Goal: Task Accomplishment & Management: Manage account settings

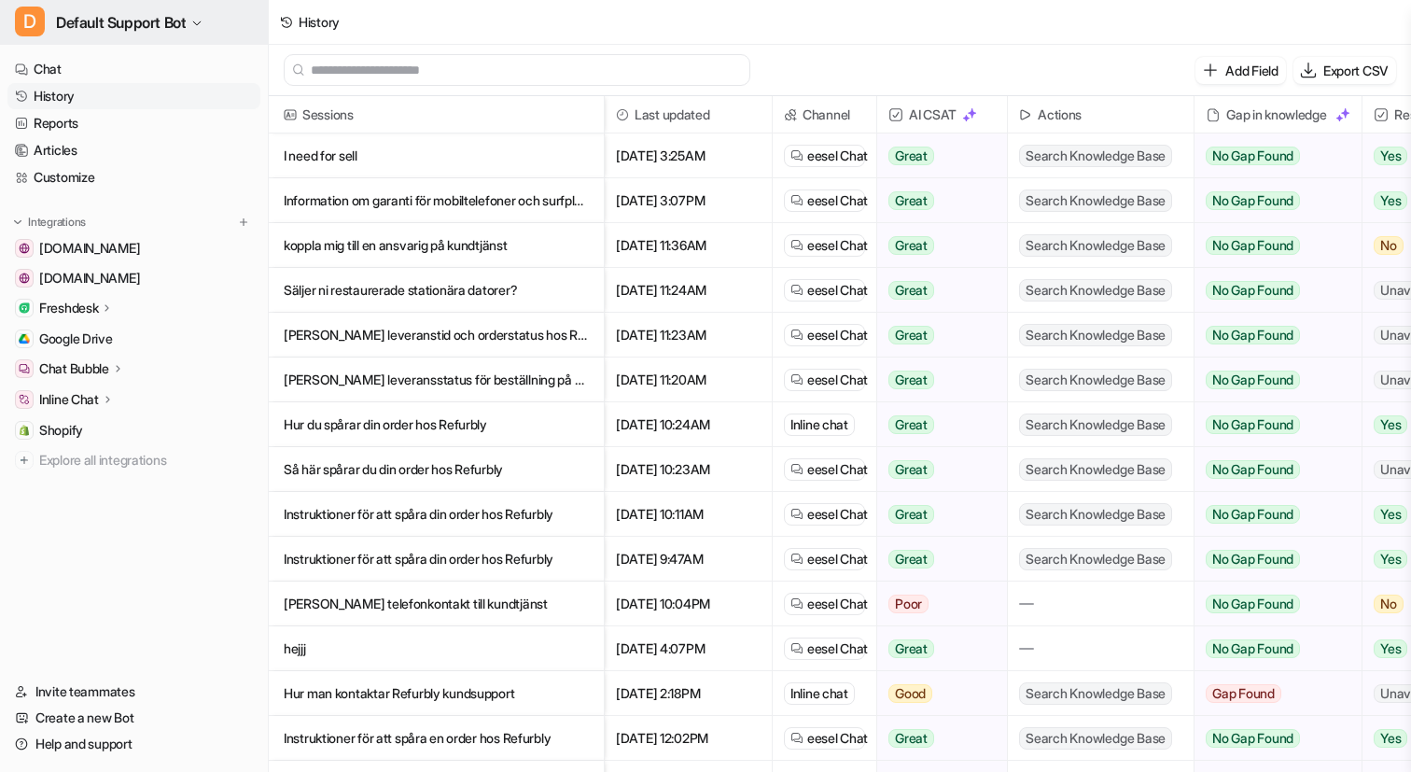
click at [172, 26] on span "Default Support Bot" at bounding box center [121, 22] width 130 height 26
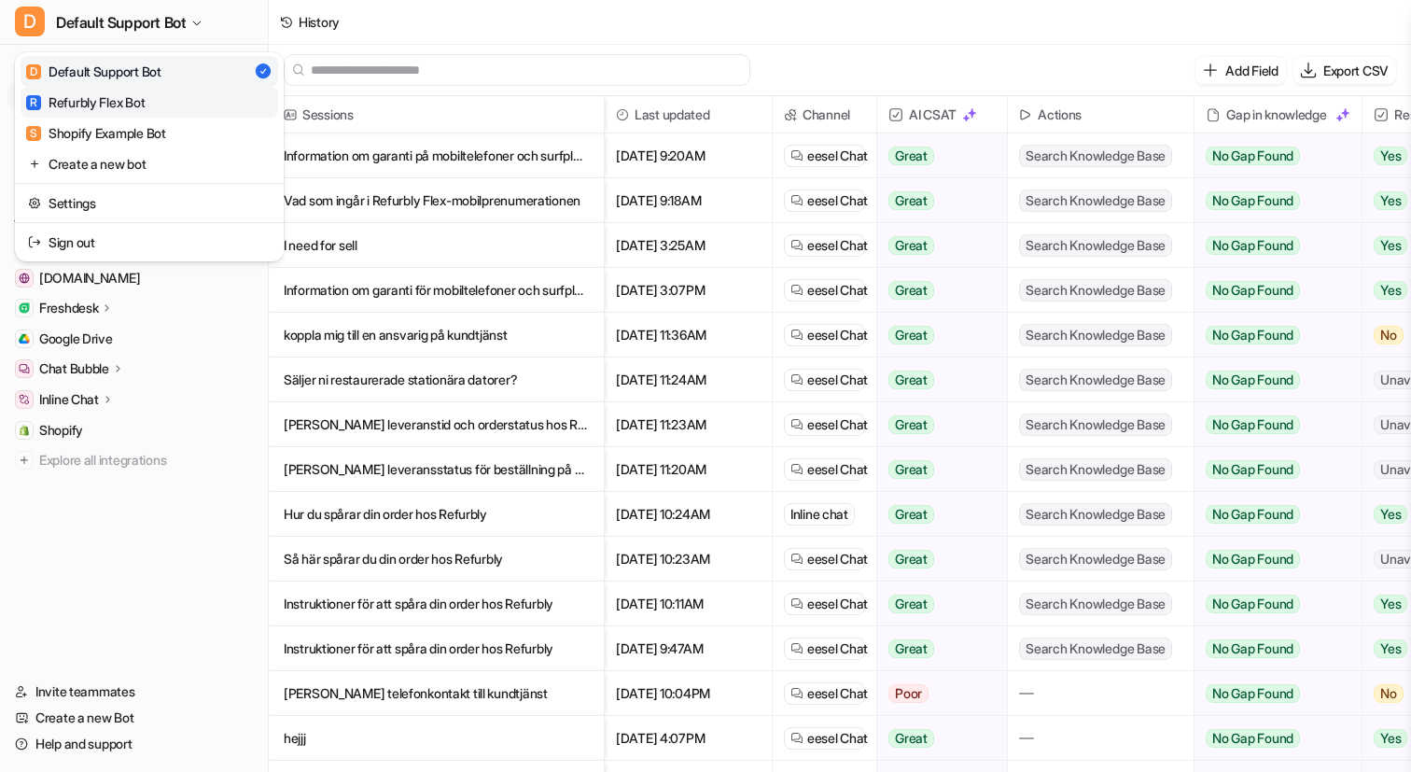
click at [153, 102] on link "R Refurbly Flex Bot" at bounding box center [150, 102] width 258 height 31
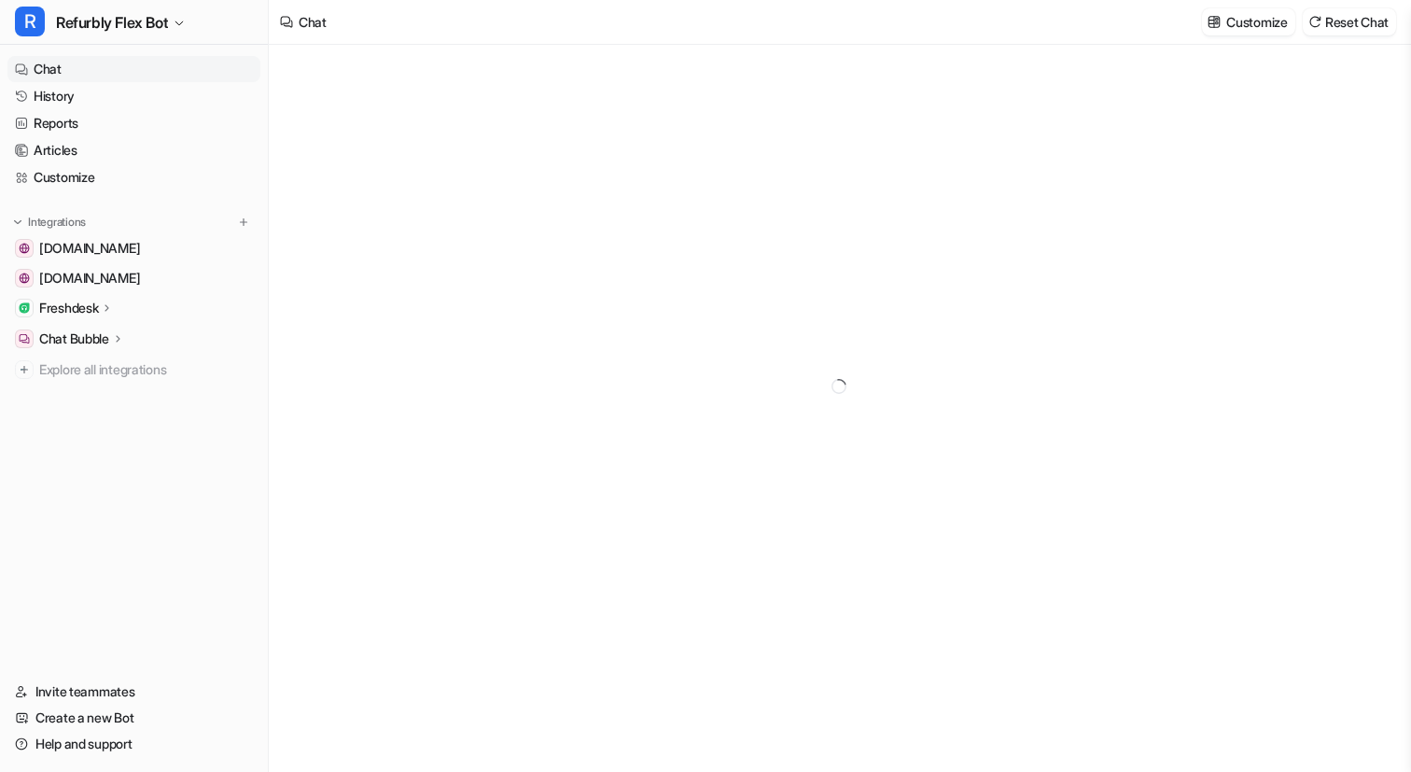
type textarea "**********"
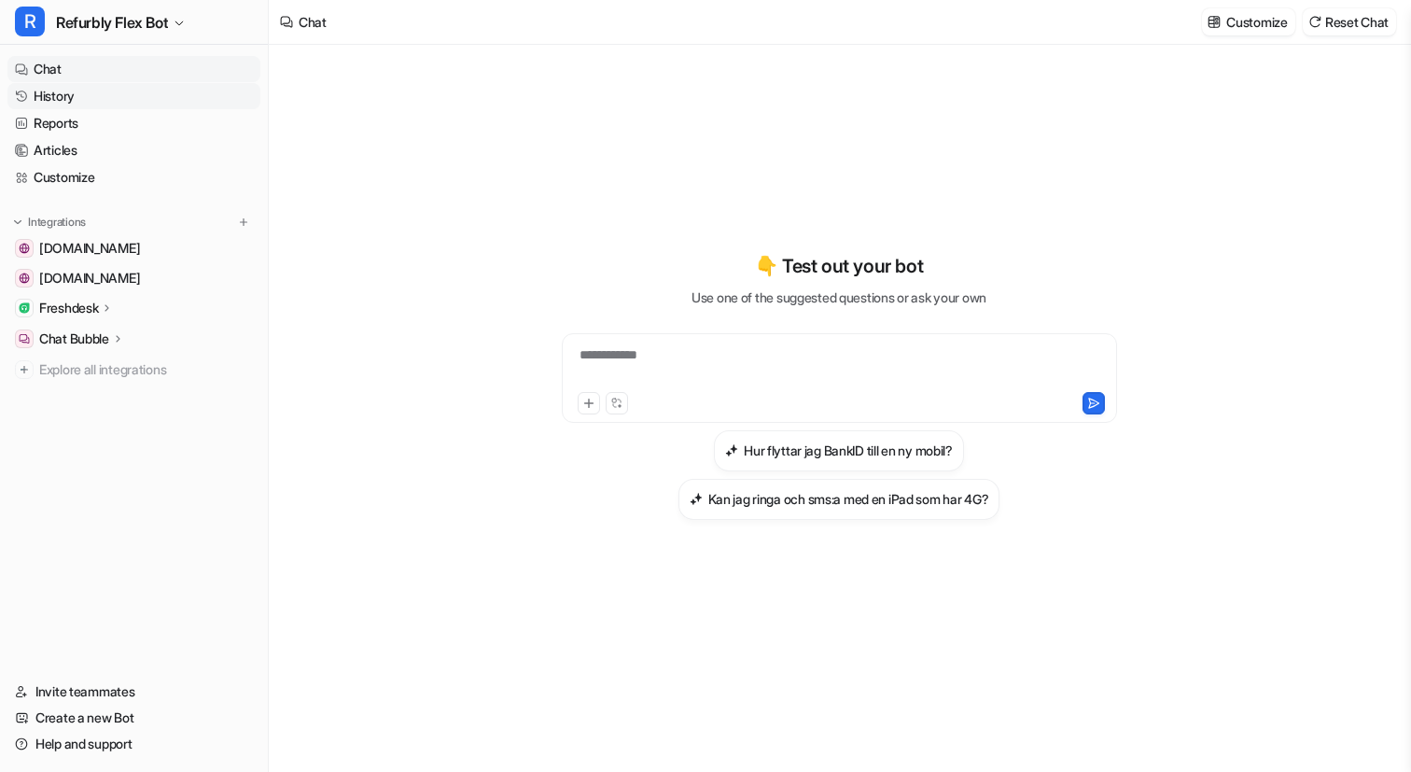
click at [150, 102] on link "History" at bounding box center [133, 96] width 253 height 26
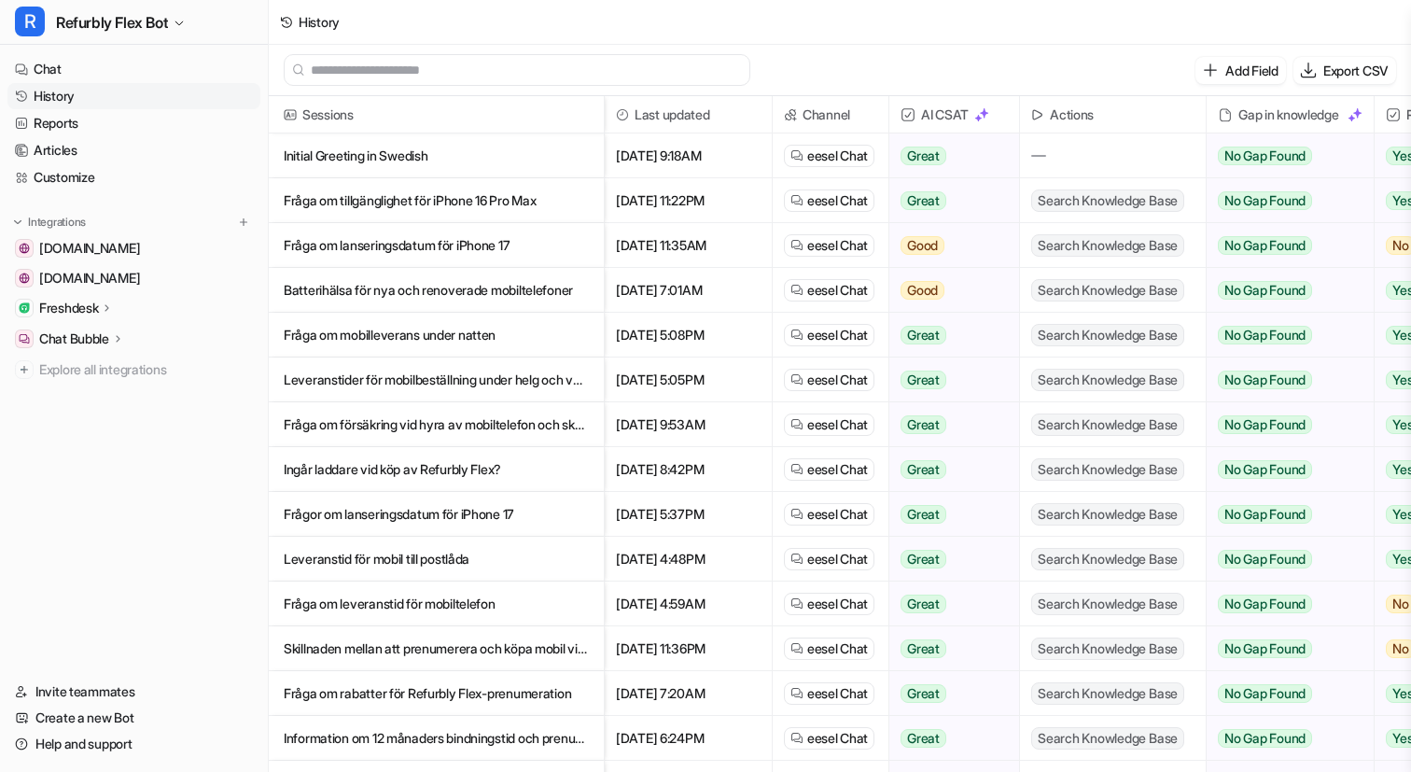
click at [441, 150] on p "Initial Greeting in Swedish" at bounding box center [436, 155] width 305 height 45
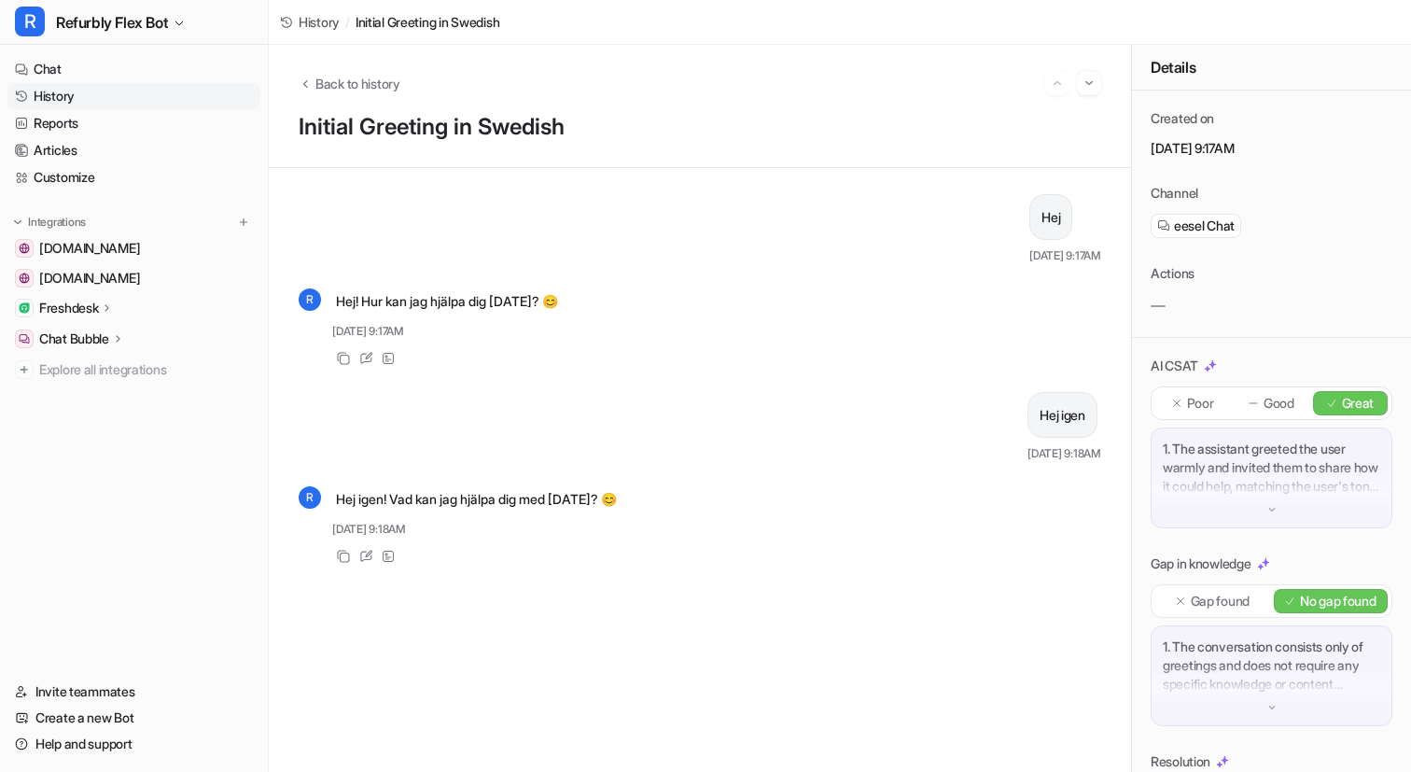
click at [327, 26] on span "History" at bounding box center [319, 22] width 41 height 20
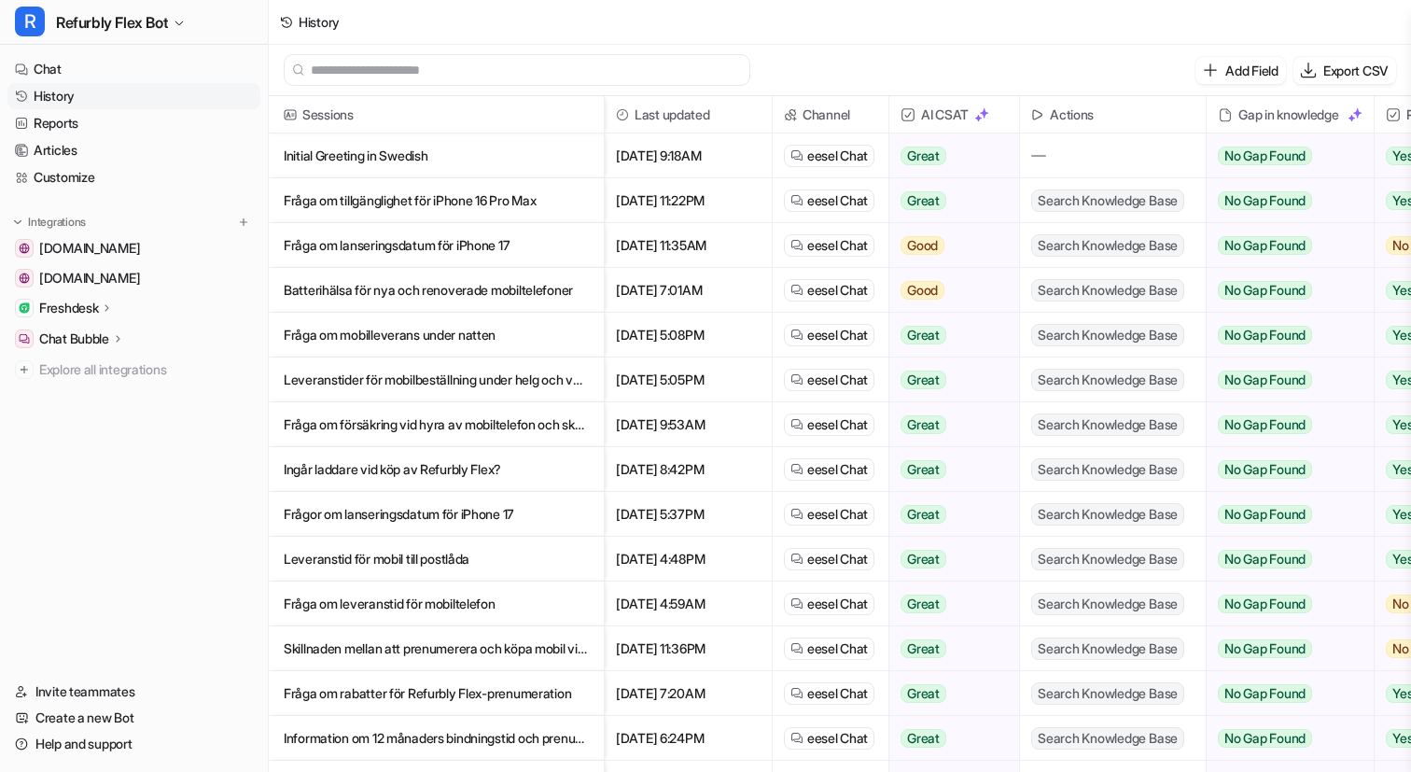
click at [417, 198] on p "Fråga om tillgänglighet för iPhone 16 Pro Max" at bounding box center [436, 200] width 305 height 45
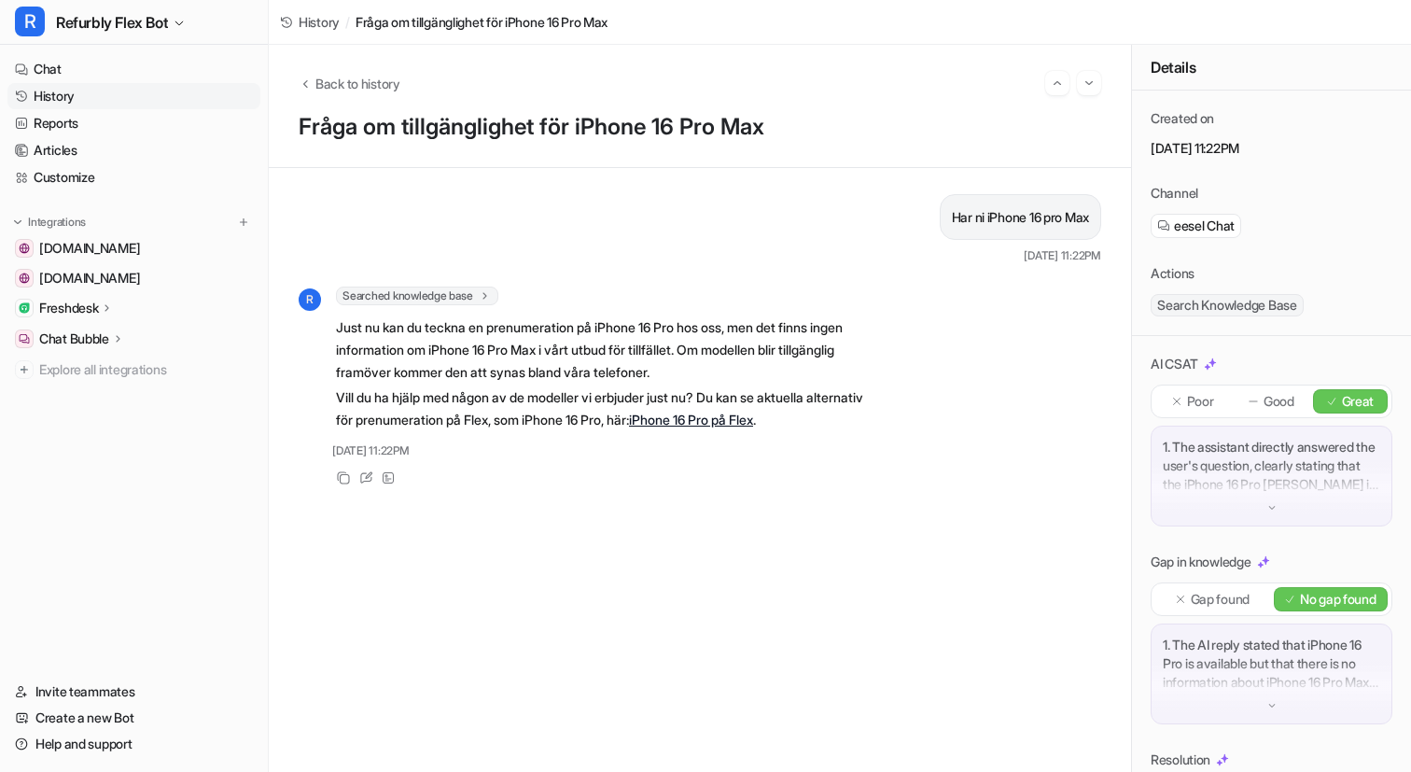
click at [328, 24] on span "History" at bounding box center [319, 22] width 41 height 20
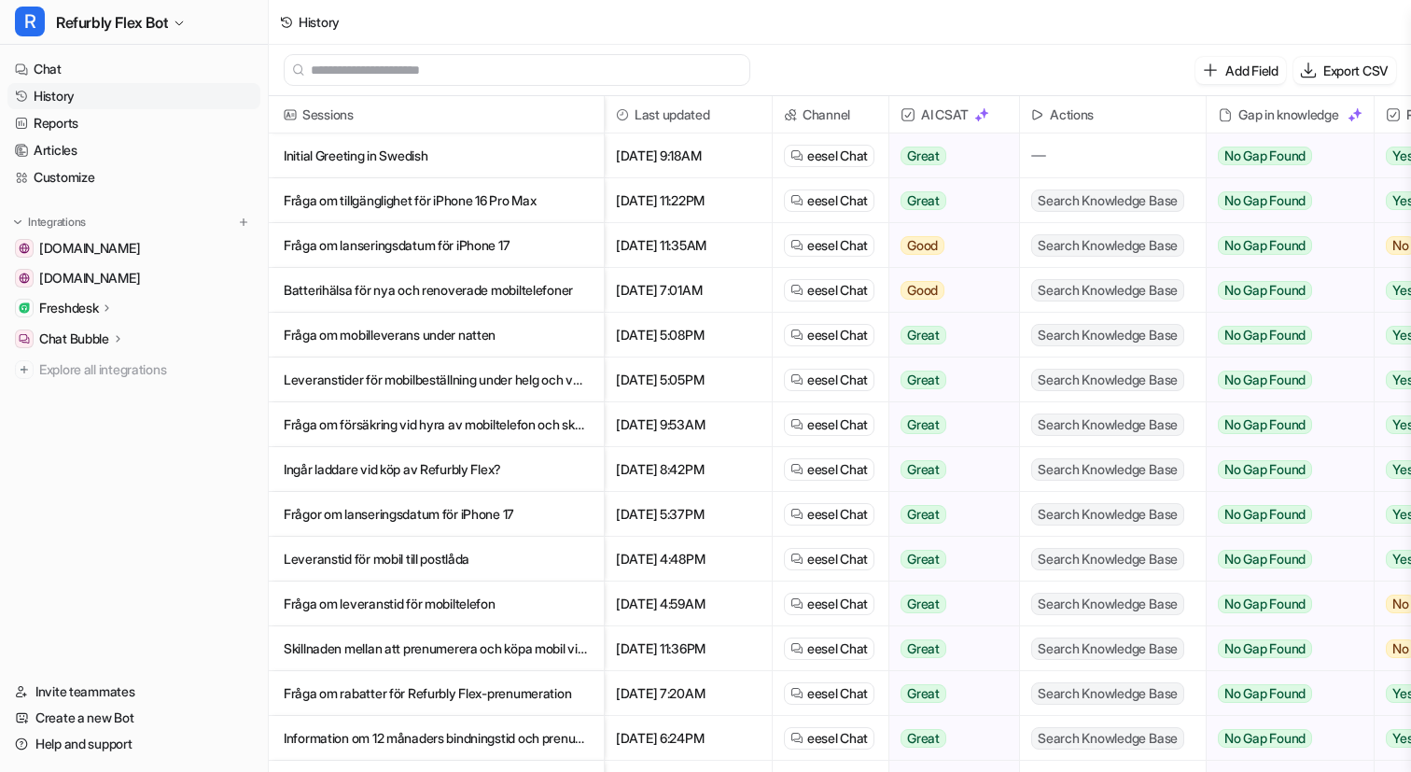
click at [457, 244] on p "Fråga om lanseringsdatum för iPhone 17" at bounding box center [436, 245] width 305 height 45
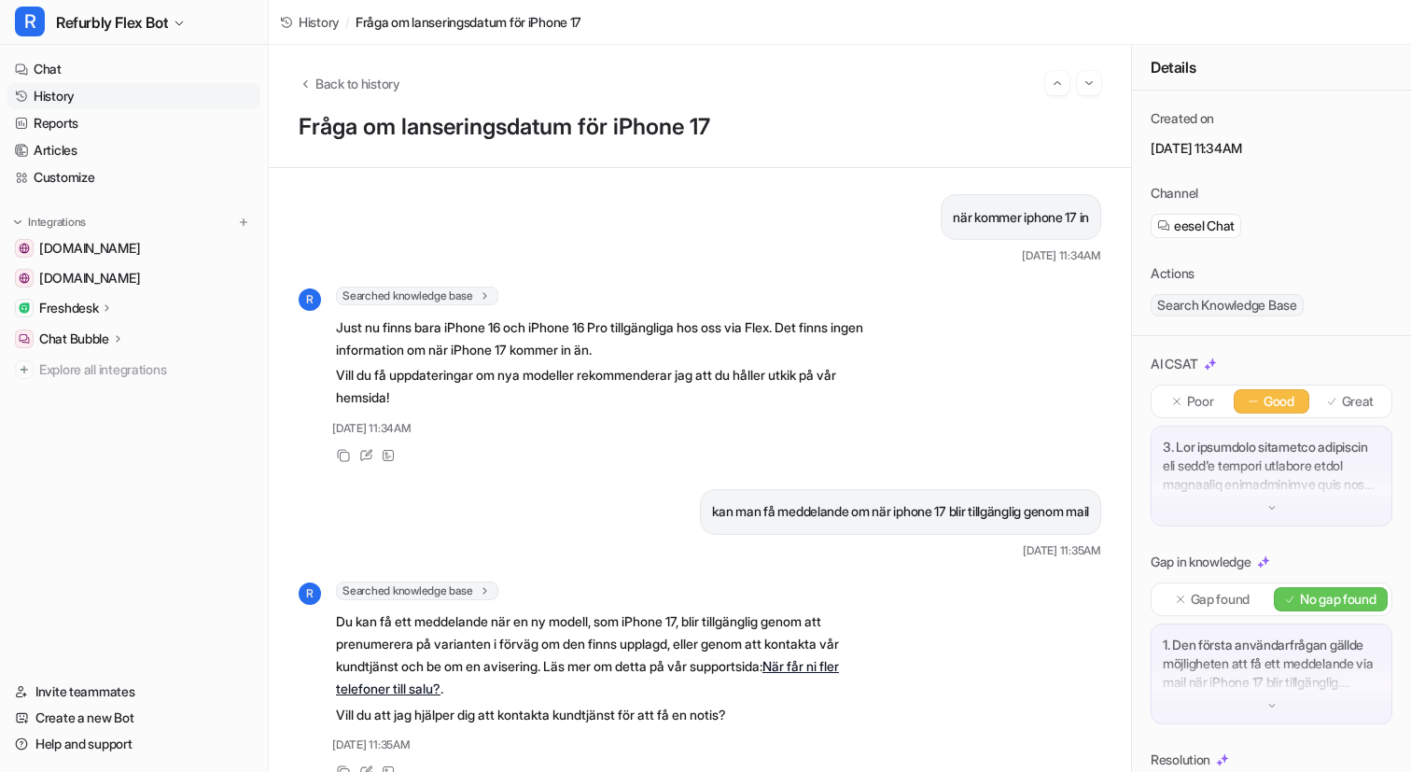
scroll to position [28, 0]
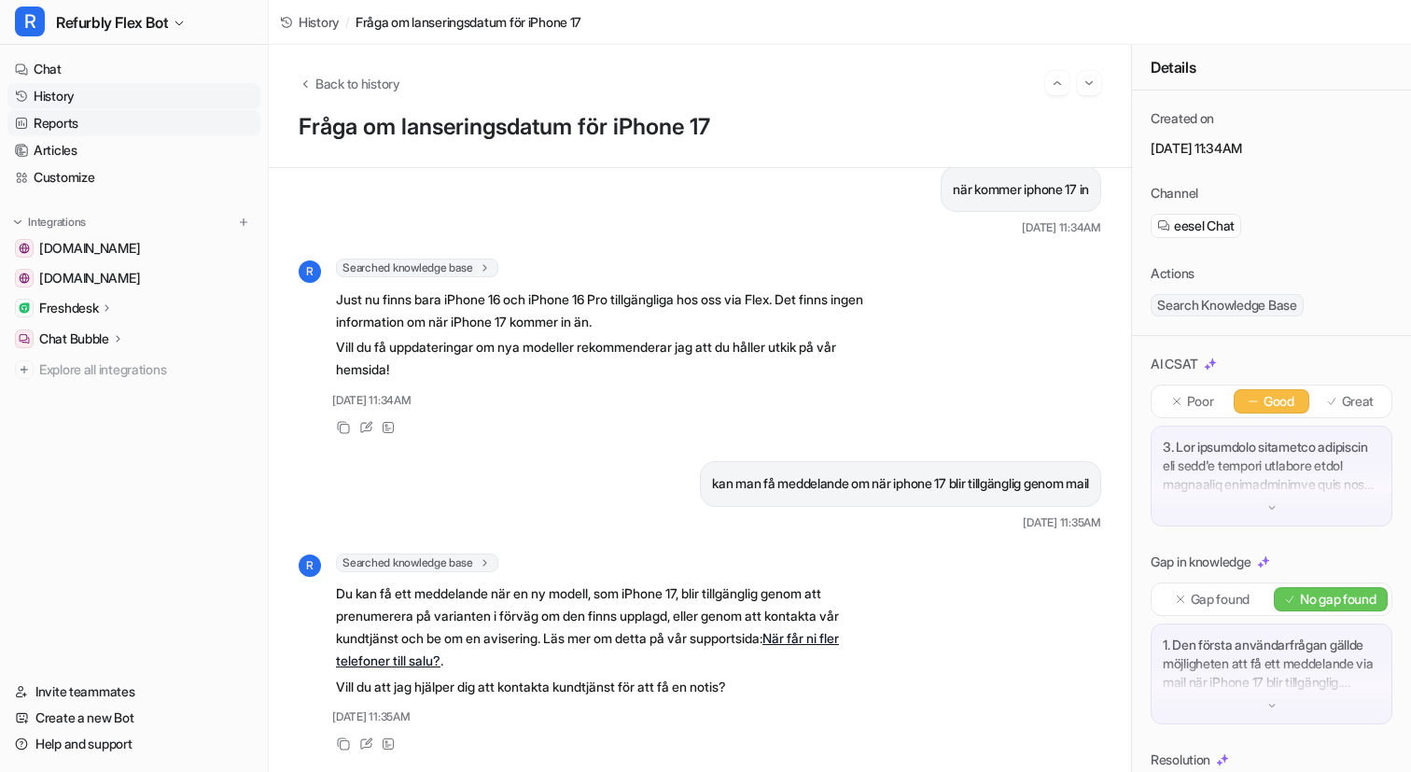
click at [71, 123] on link "Reports" at bounding box center [133, 123] width 253 height 26
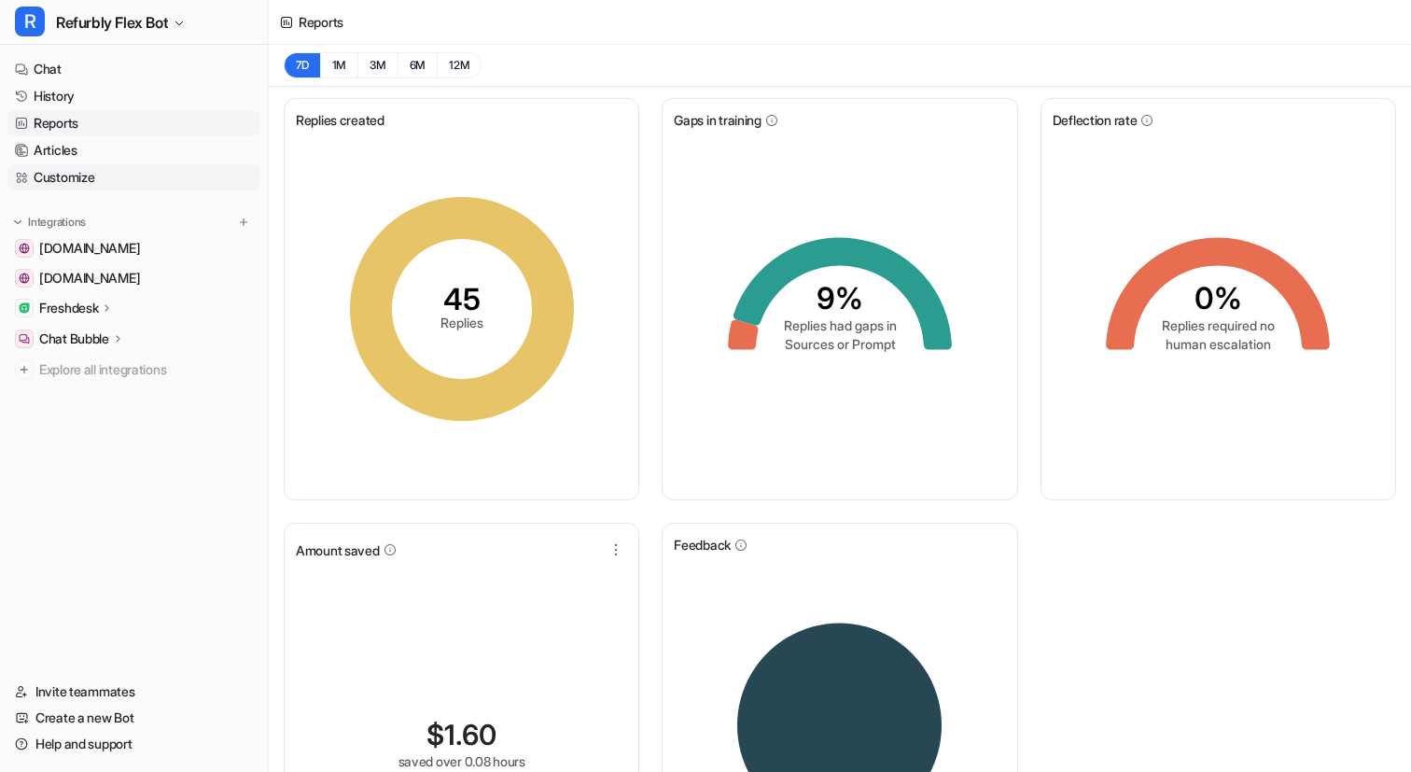
click at [69, 167] on link "Customize" at bounding box center [133, 177] width 253 height 26
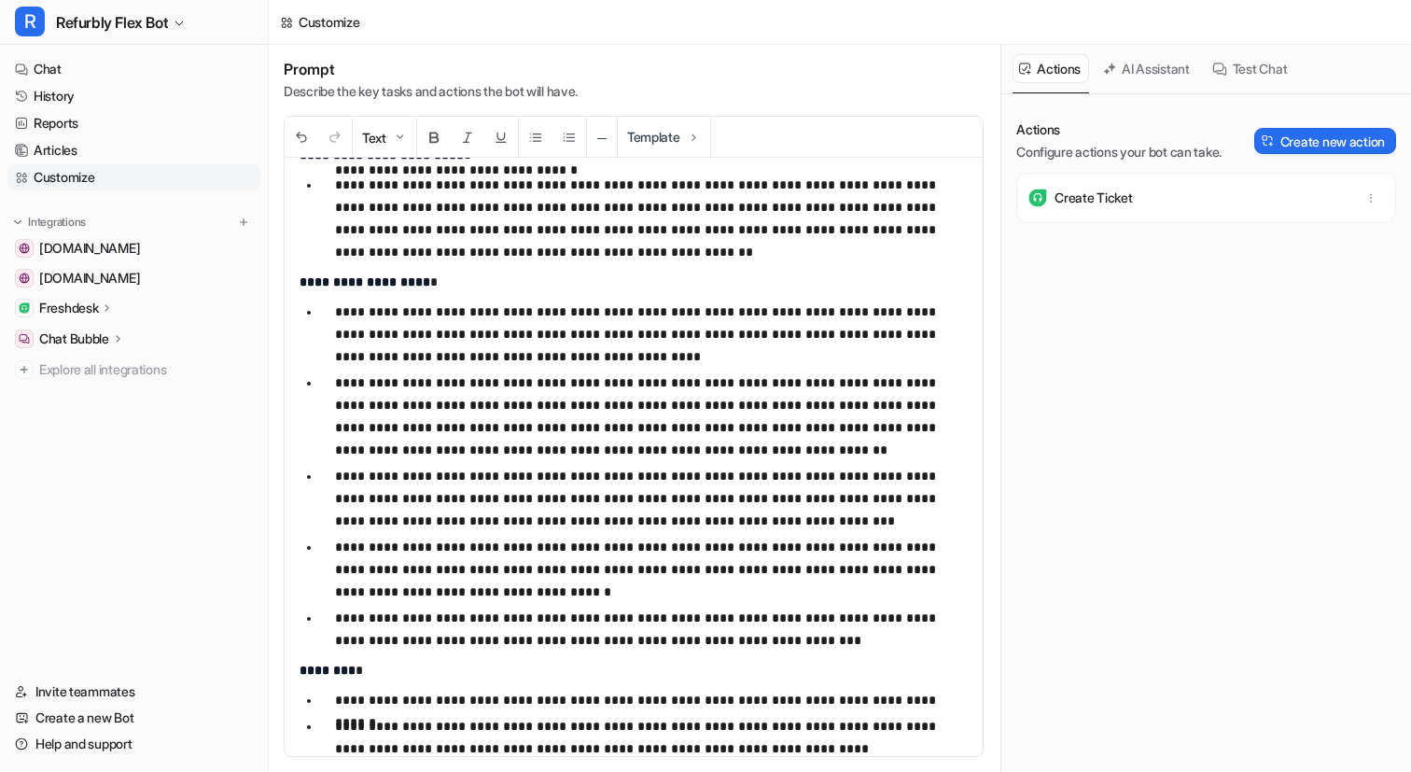
scroll to position [761, 0]
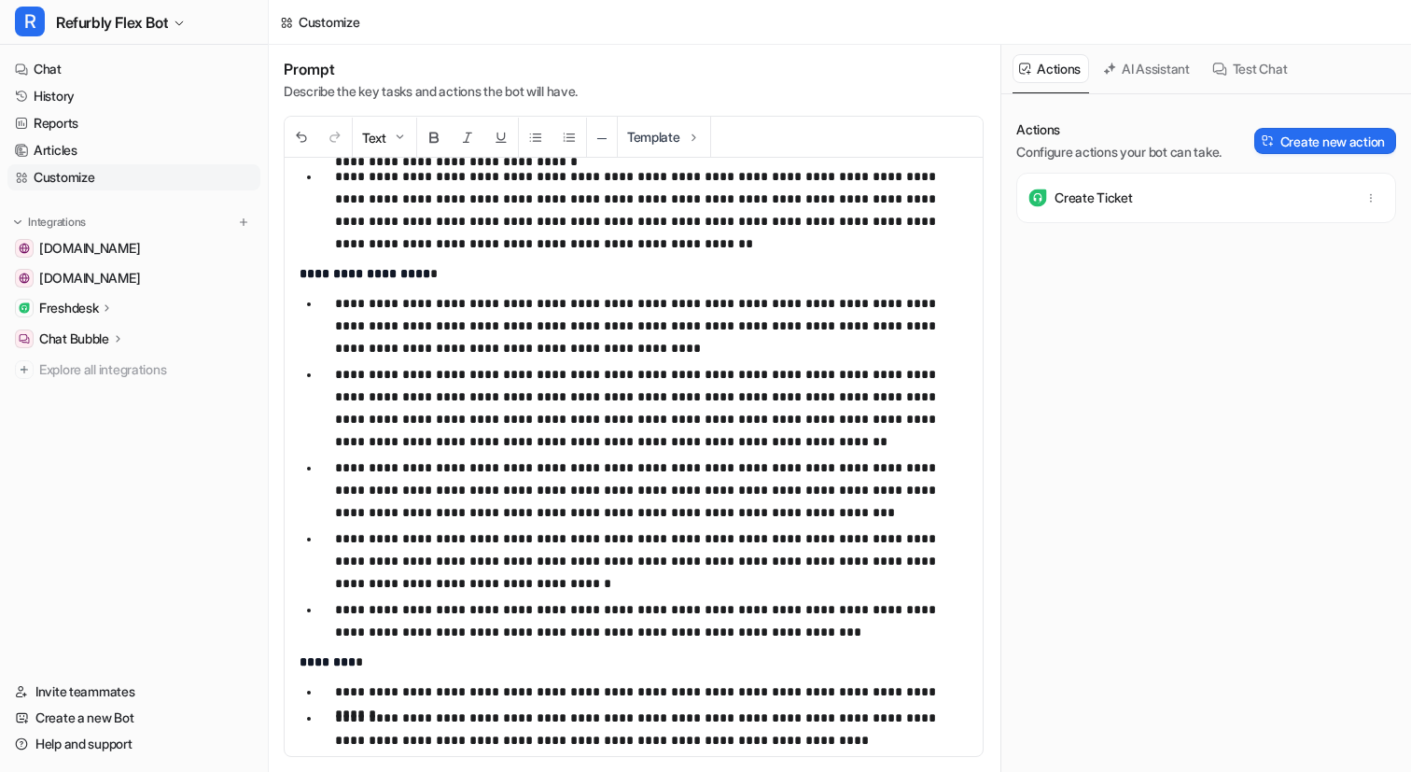
click at [733, 631] on p "**********" at bounding box center [651, 620] width 633 height 45
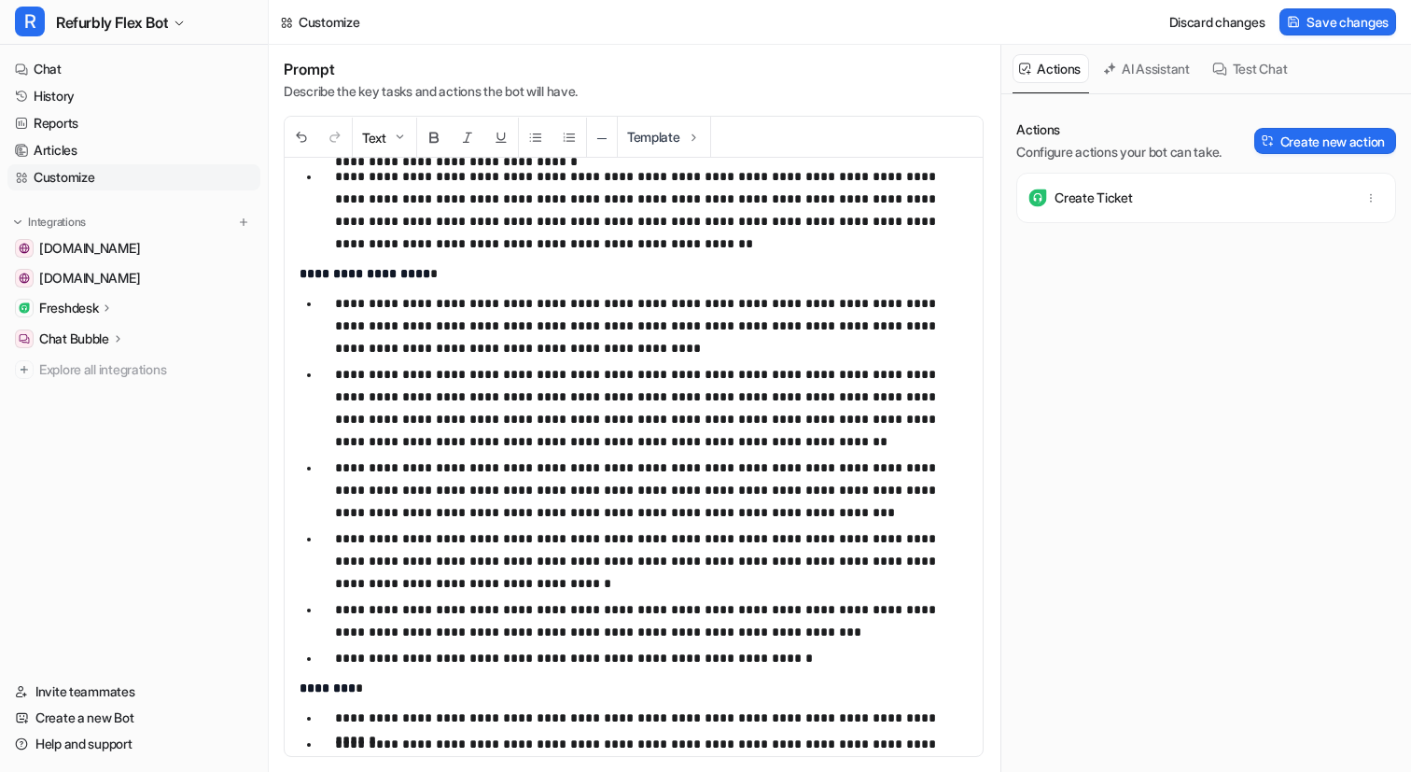
click at [392, 655] on p "**********" at bounding box center [651, 658] width 633 height 22
click at [804, 657] on p "**********" at bounding box center [651, 658] width 633 height 22
click at [1380, 18] on span "Save changes" at bounding box center [1347, 22] width 82 height 20
click at [100, 88] on link "History" at bounding box center [133, 96] width 253 height 26
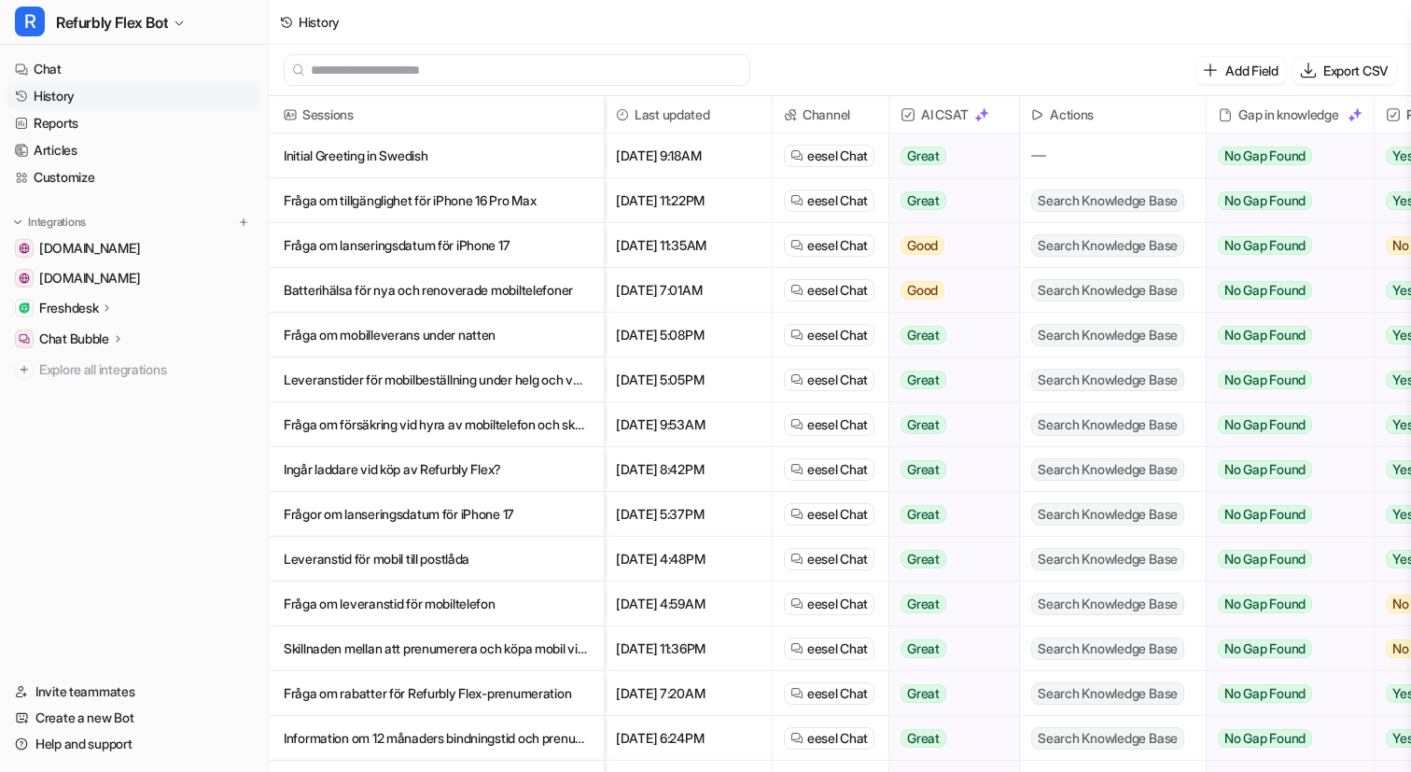
click at [467, 290] on p "Batterihälsa för nya och renoverade mobiltelefoner" at bounding box center [436, 290] width 305 height 45
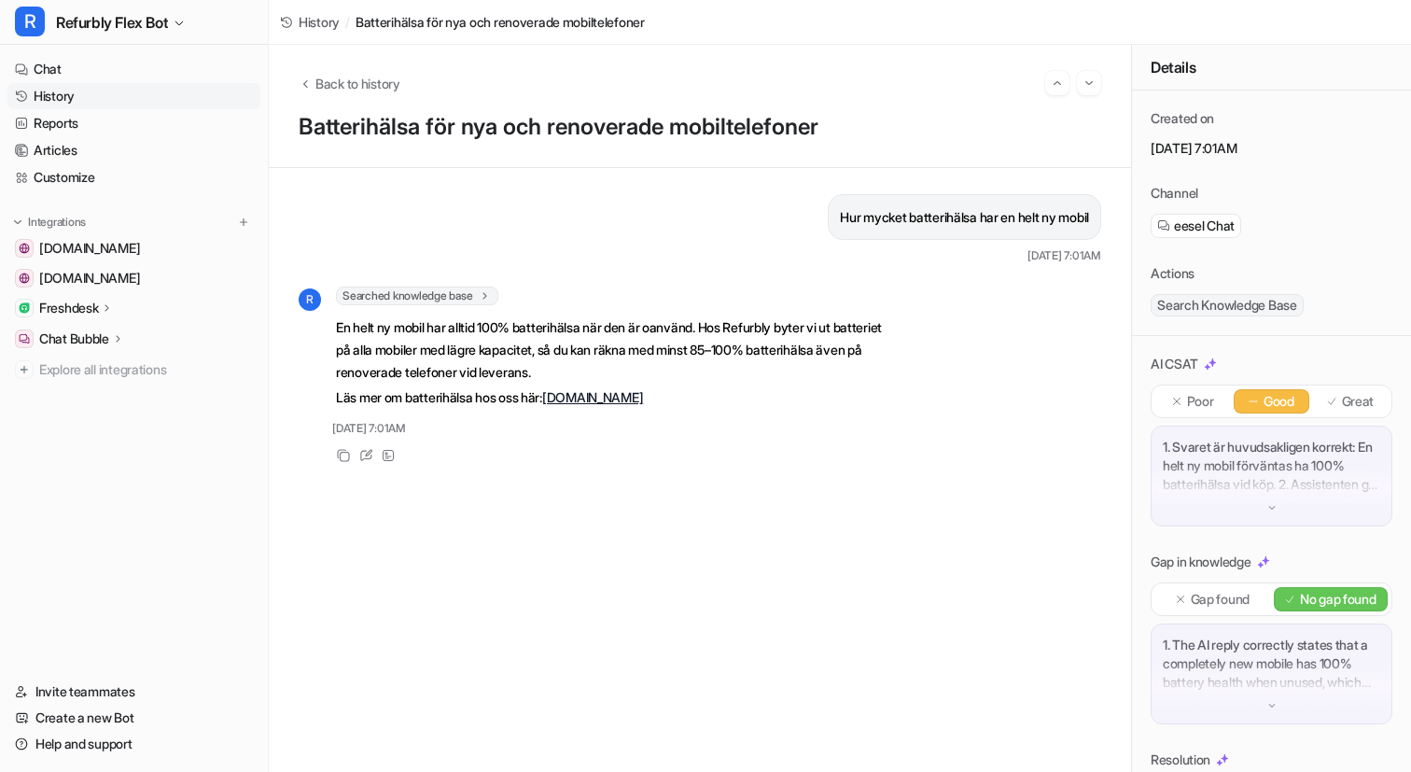
click at [331, 19] on span "History" at bounding box center [319, 22] width 41 height 20
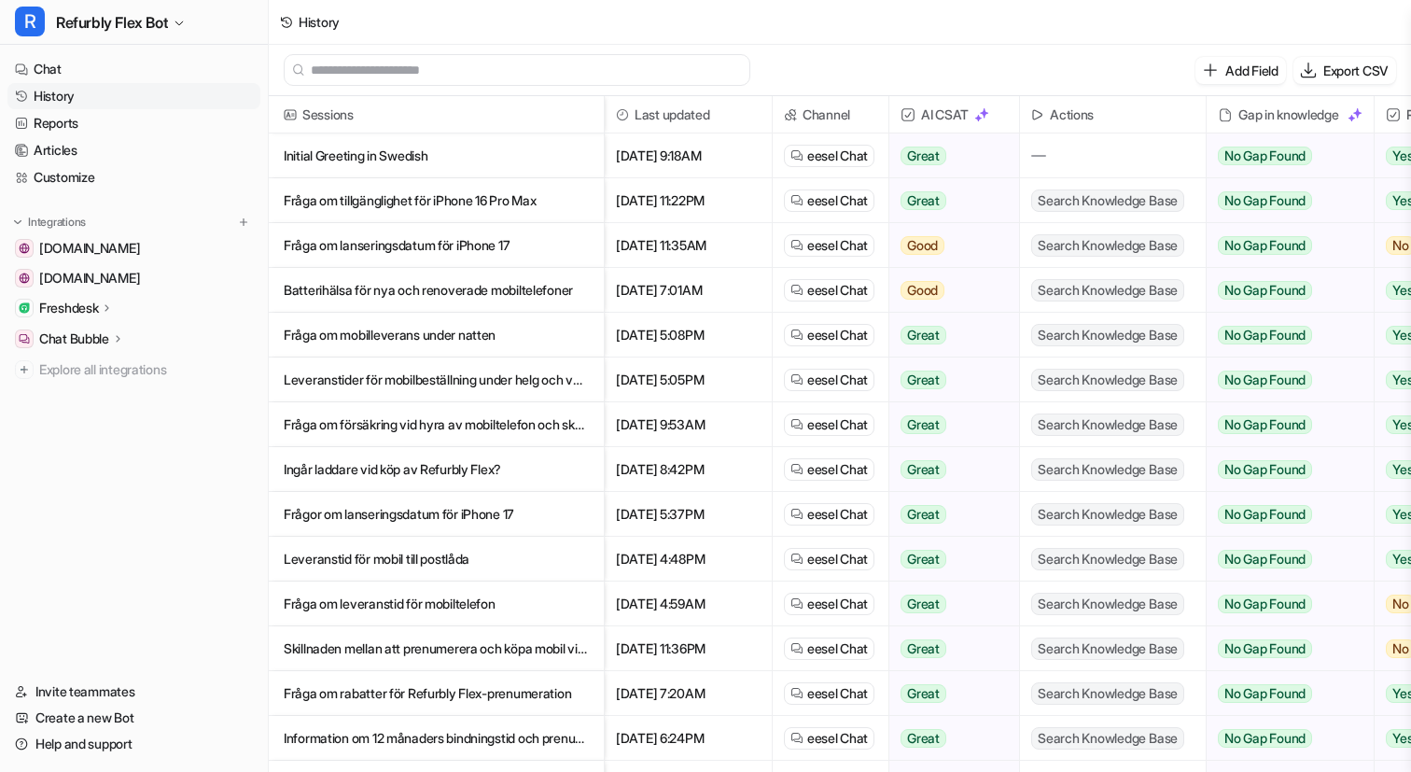
click at [468, 331] on p "Fråga om mobilleverans under natten" at bounding box center [436, 335] width 305 height 45
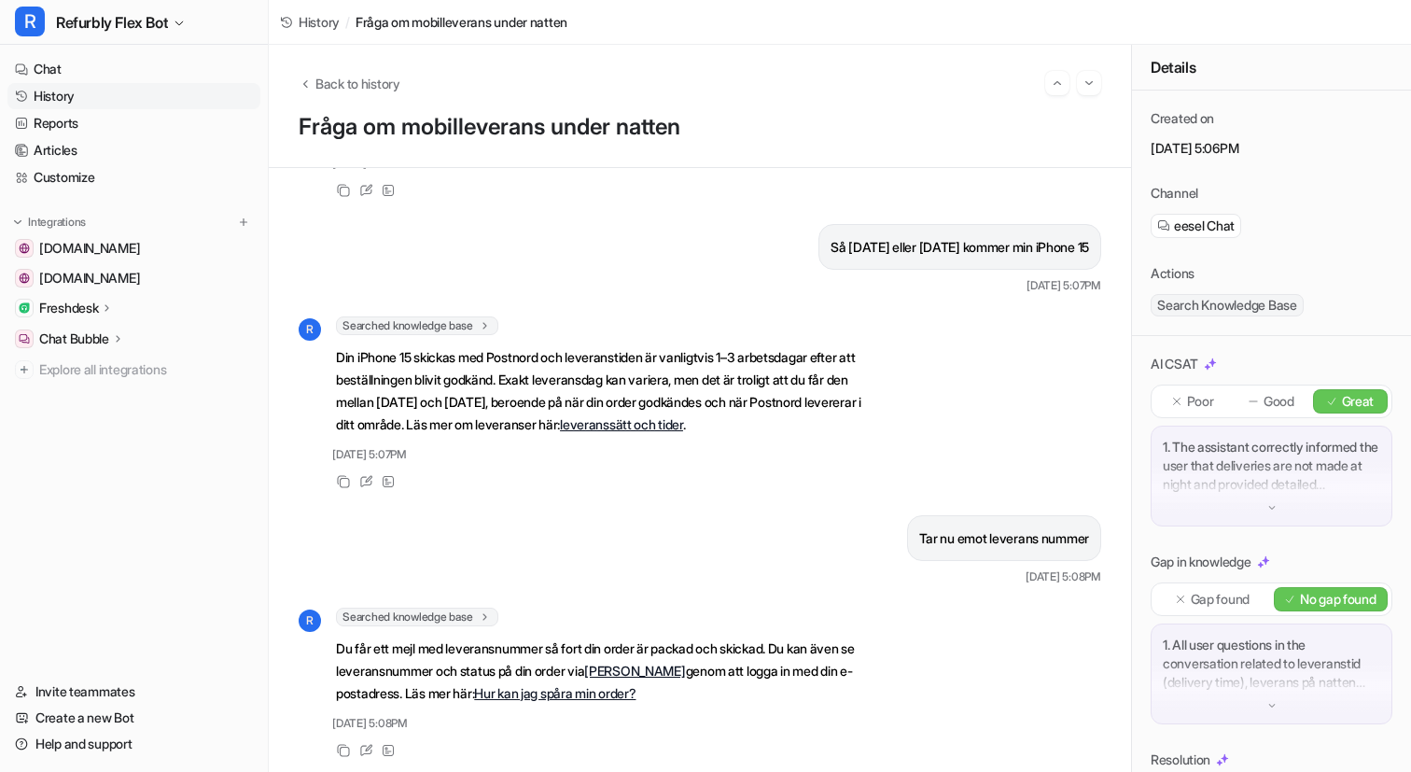
scroll to position [514, 0]
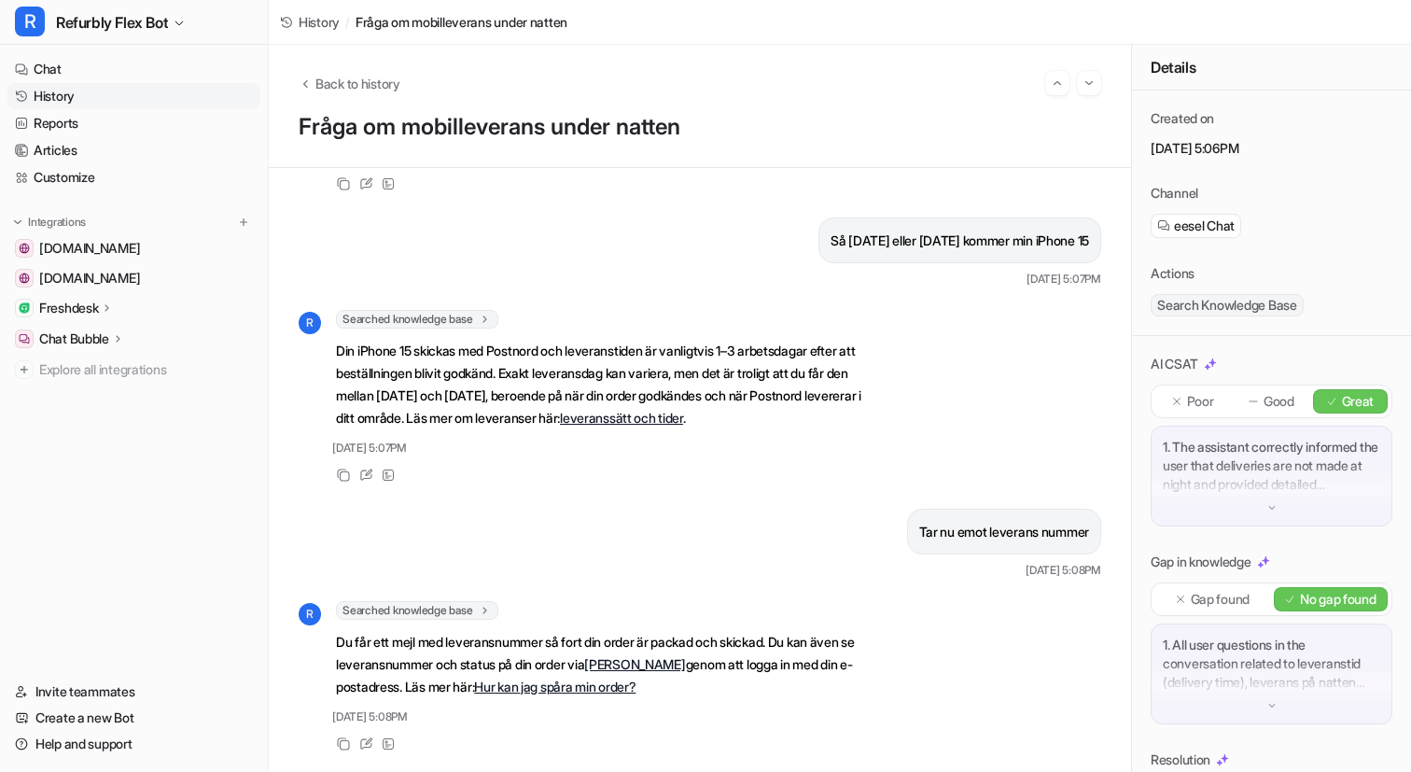
click at [324, 21] on span "History" at bounding box center [319, 22] width 41 height 20
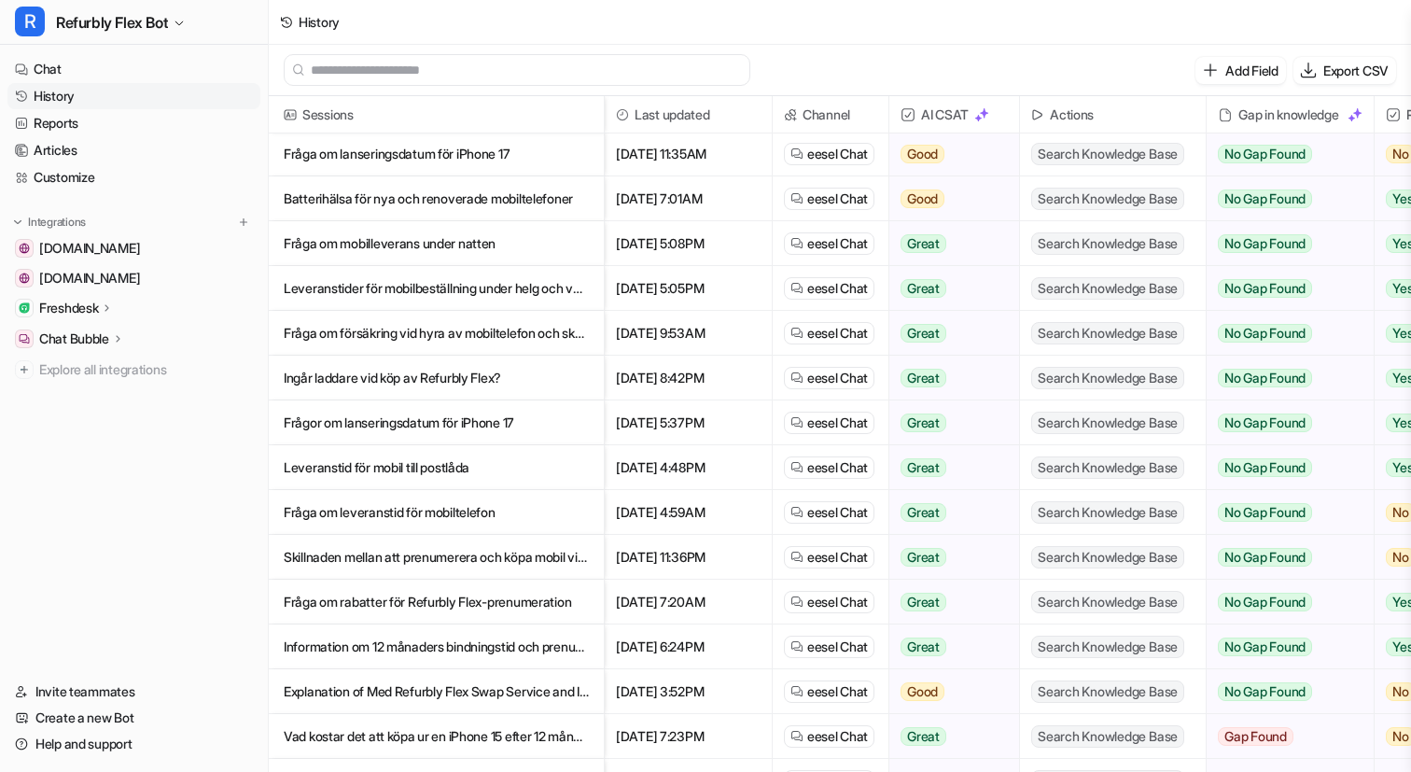
scroll to position [106, 0]
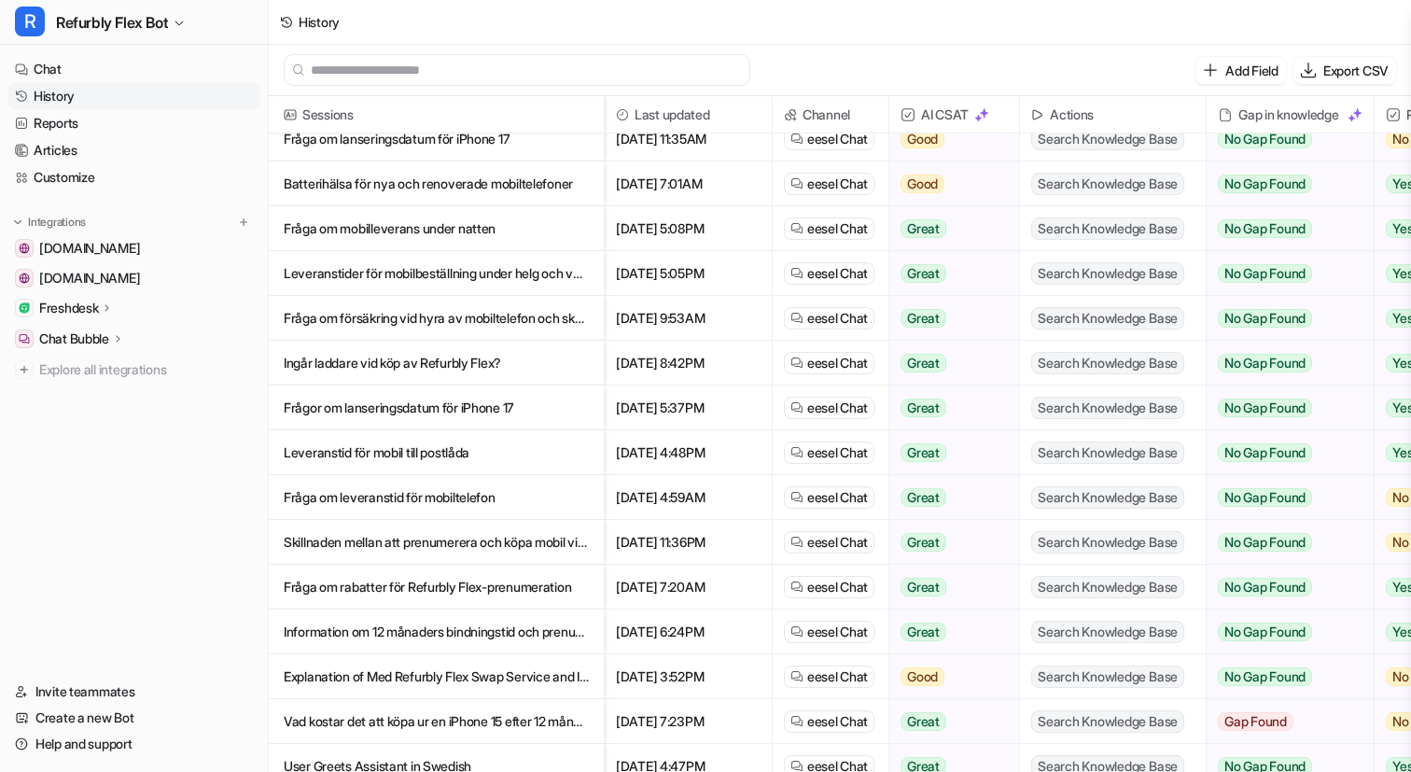
click at [459, 359] on p "Ingår laddare vid köp av Refurbly Flex?" at bounding box center [436, 363] width 305 height 45
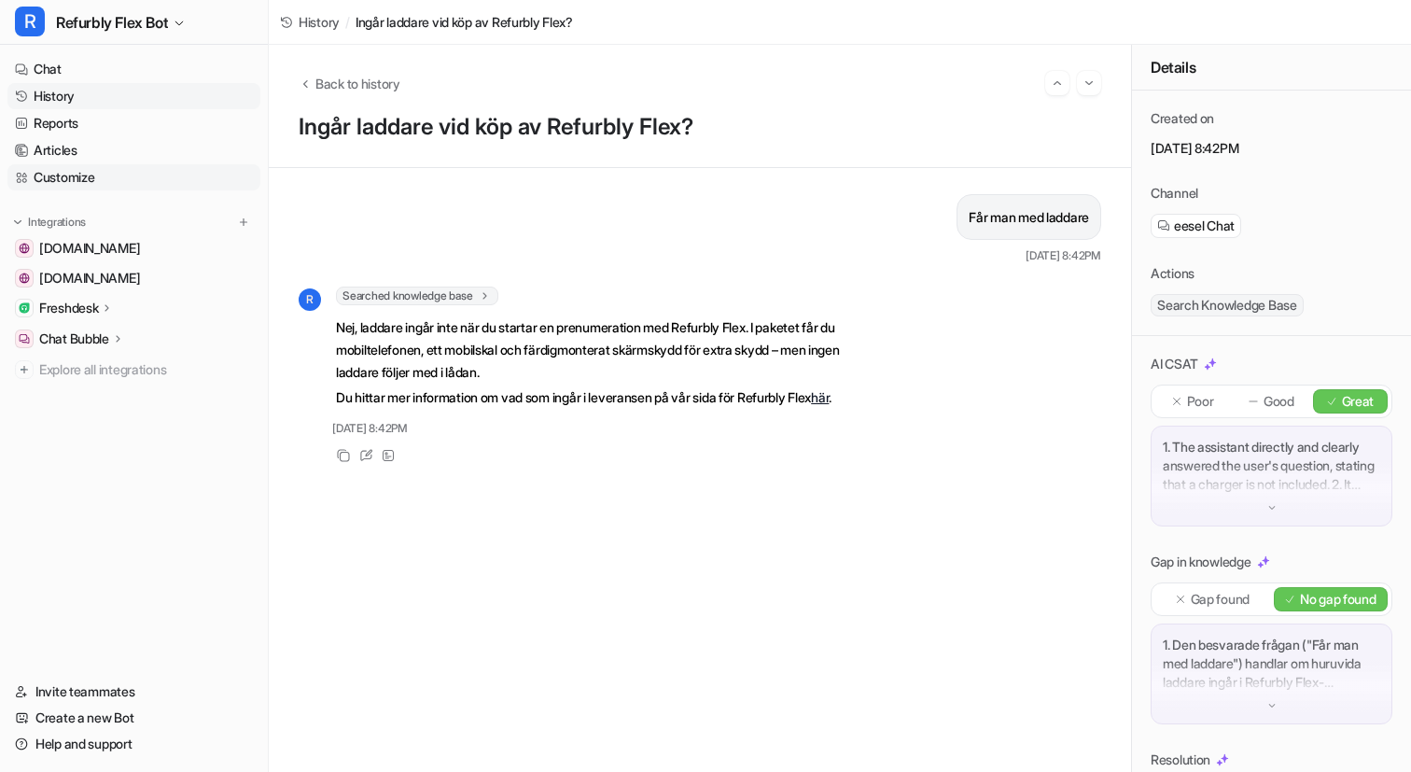
click at [103, 176] on link "Customize" at bounding box center [133, 177] width 253 height 26
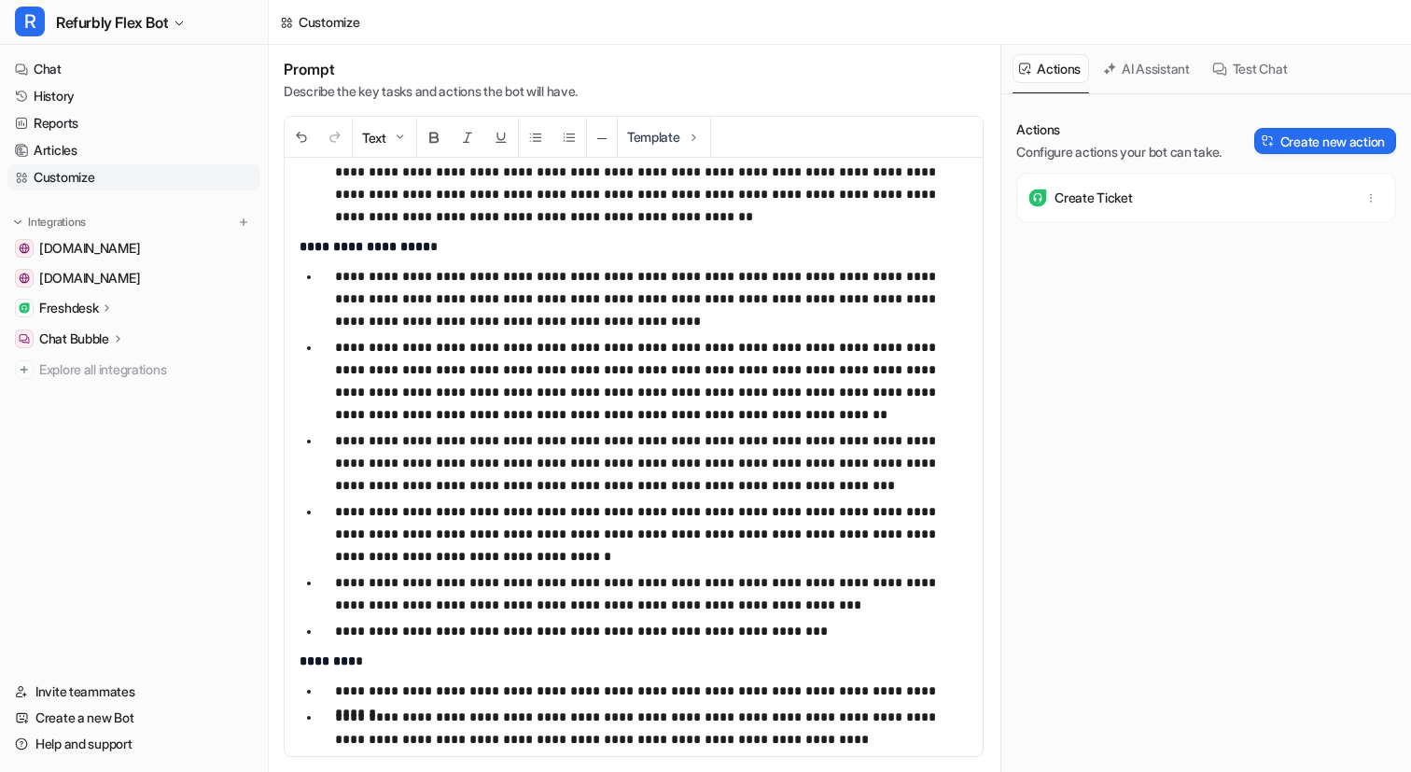
scroll to position [791, 0]
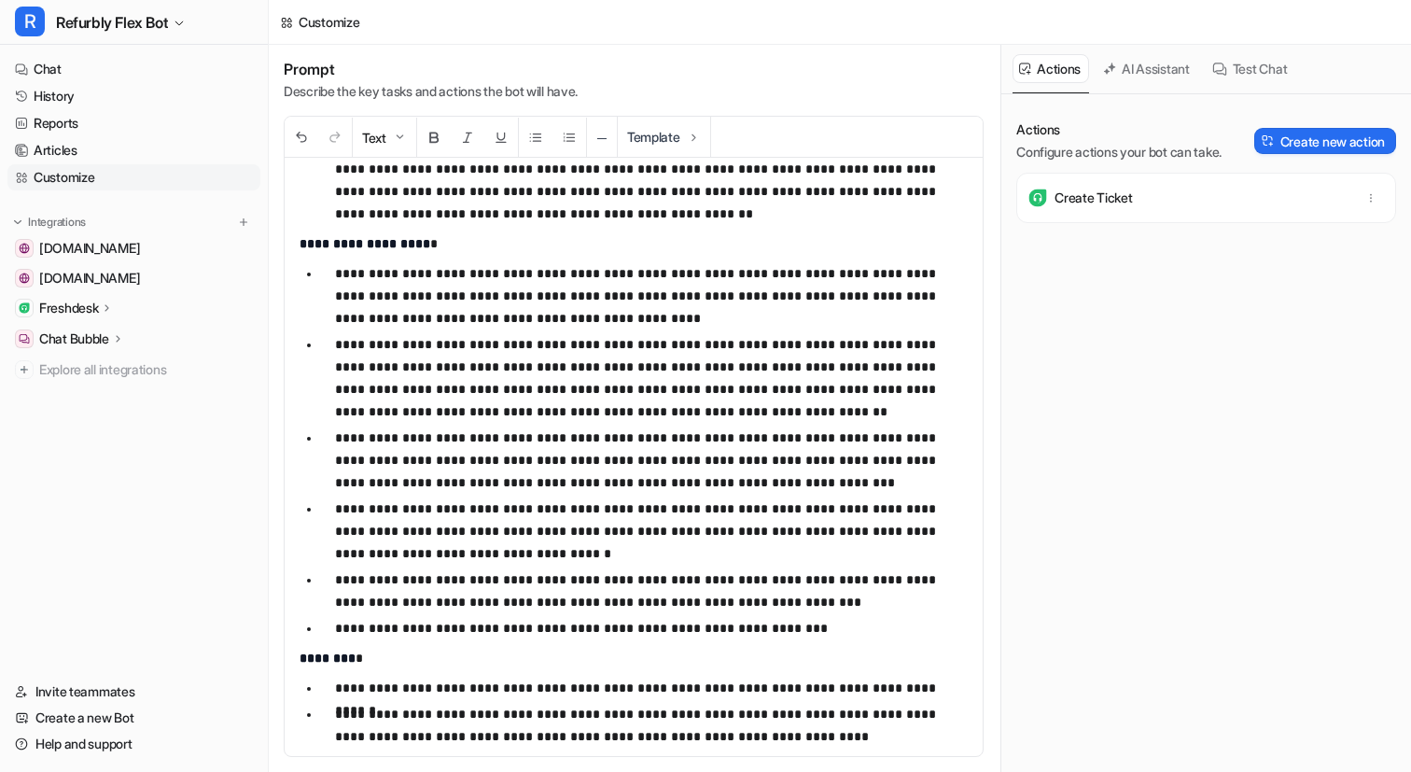
click at [806, 624] on p "**********" at bounding box center [651, 628] width 633 height 22
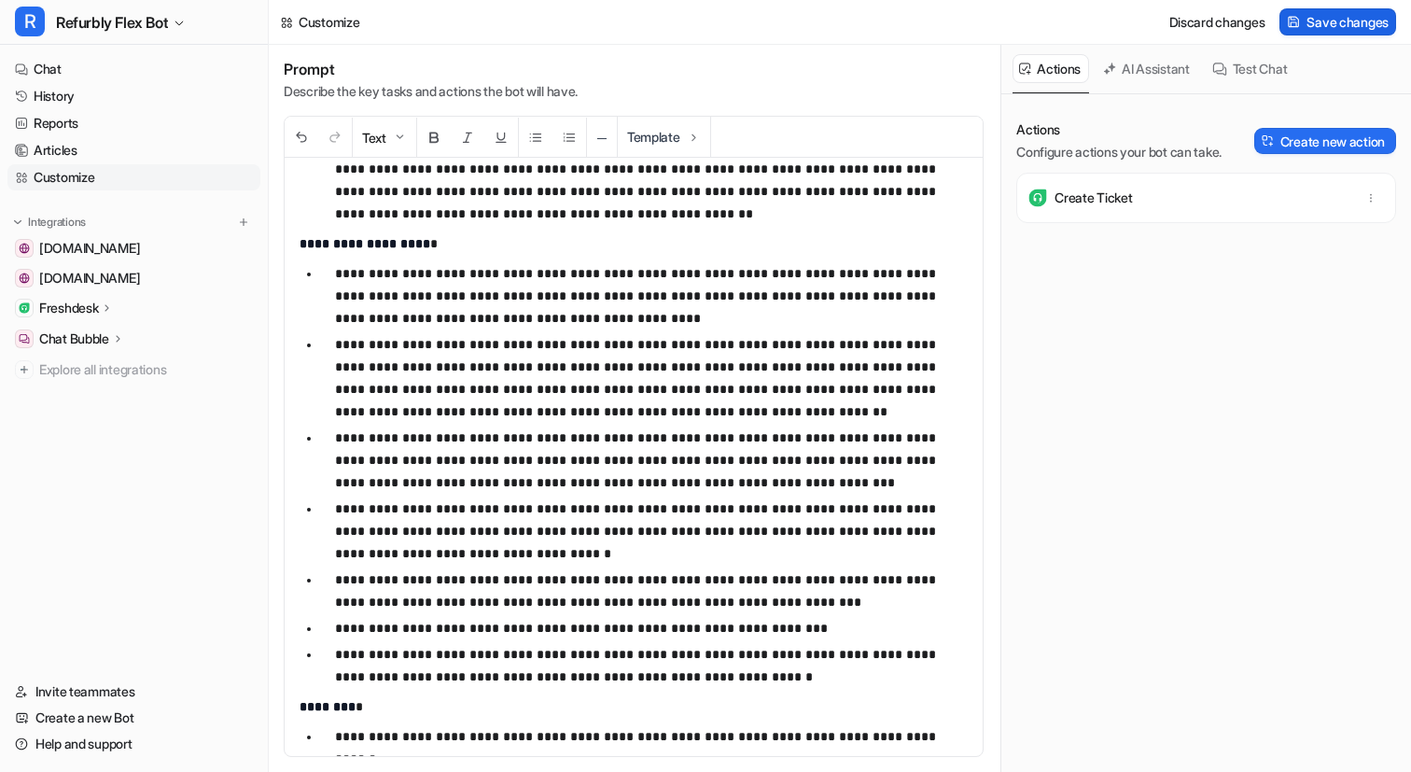
click at [1356, 28] on span "Save changes" at bounding box center [1347, 22] width 82 height 20
click at [85, 98] on link "History" at bounding box center [133, 96] width 253 height 26
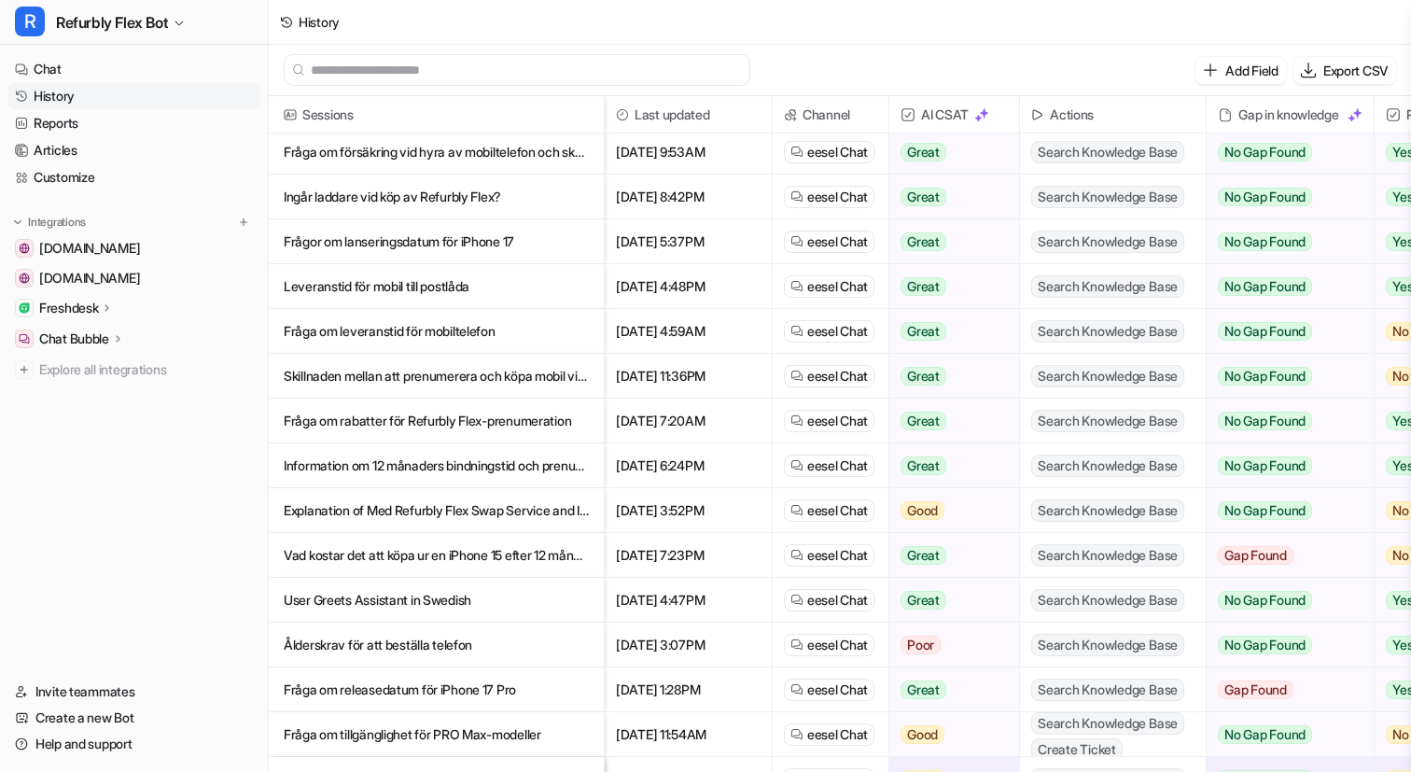
scroll to position [314, 0]
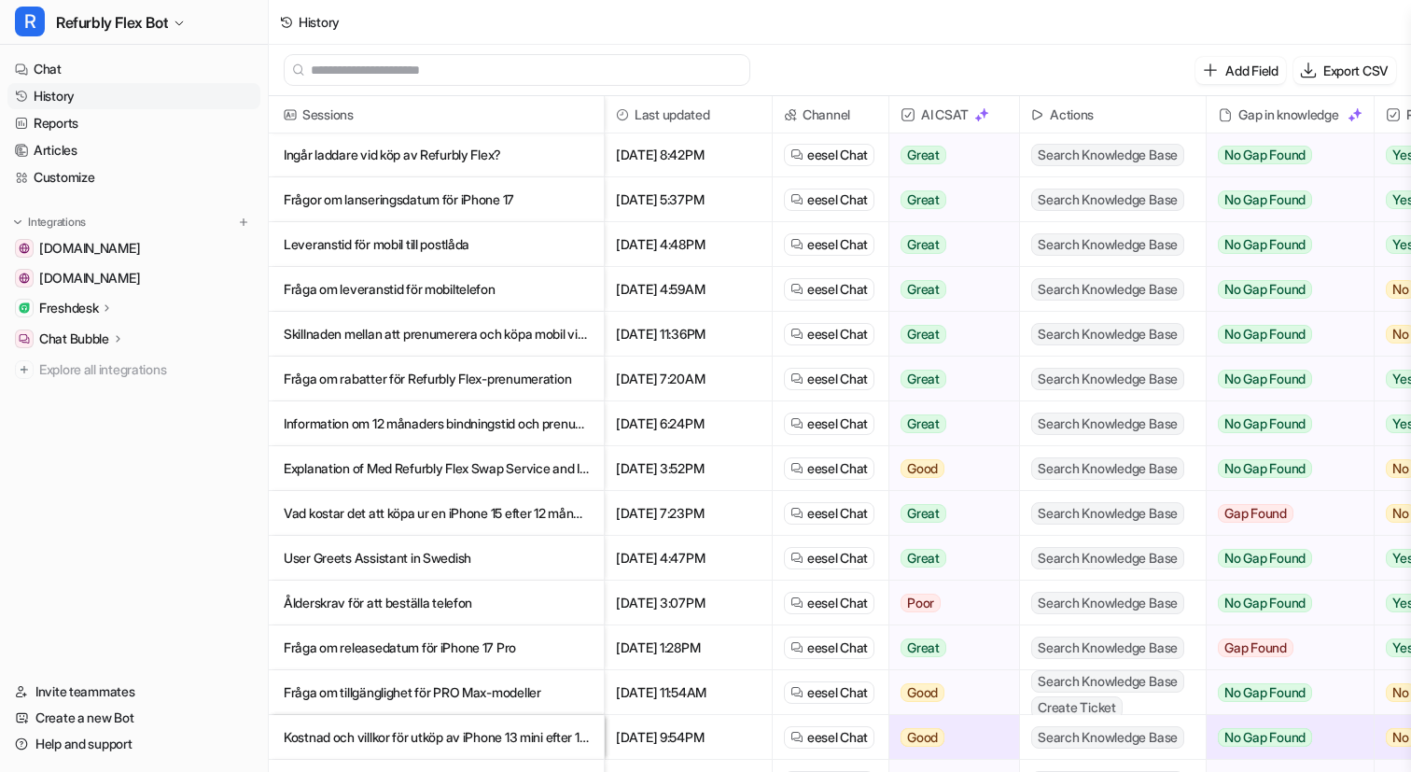
click at [501, 425] on p "Information om 12 månaders bindningstid och prenumeration på Refurbly Flex" at bounding box center [436, 423] width 305 height 45
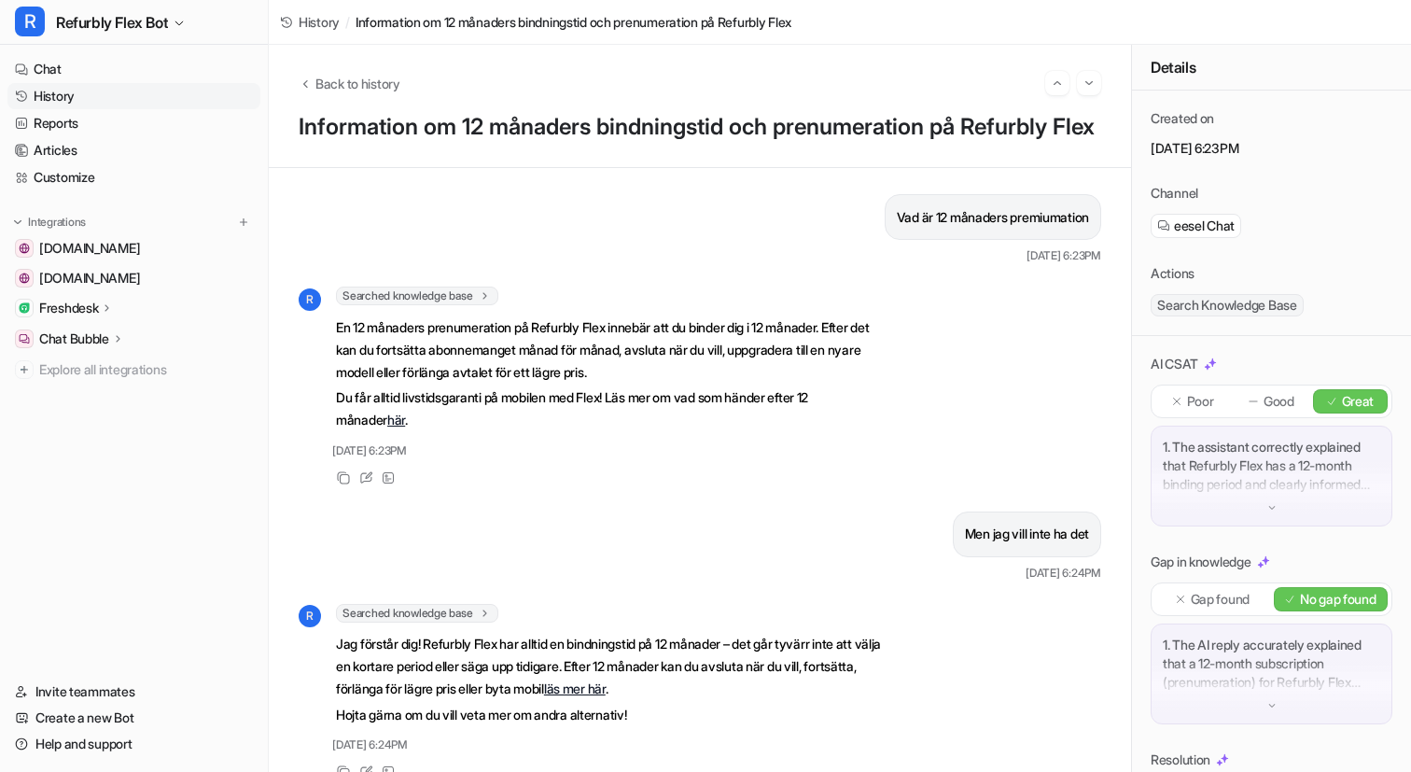
click at [319, 24] on span "History" at bounding box center [319, 22] width 41 height 20
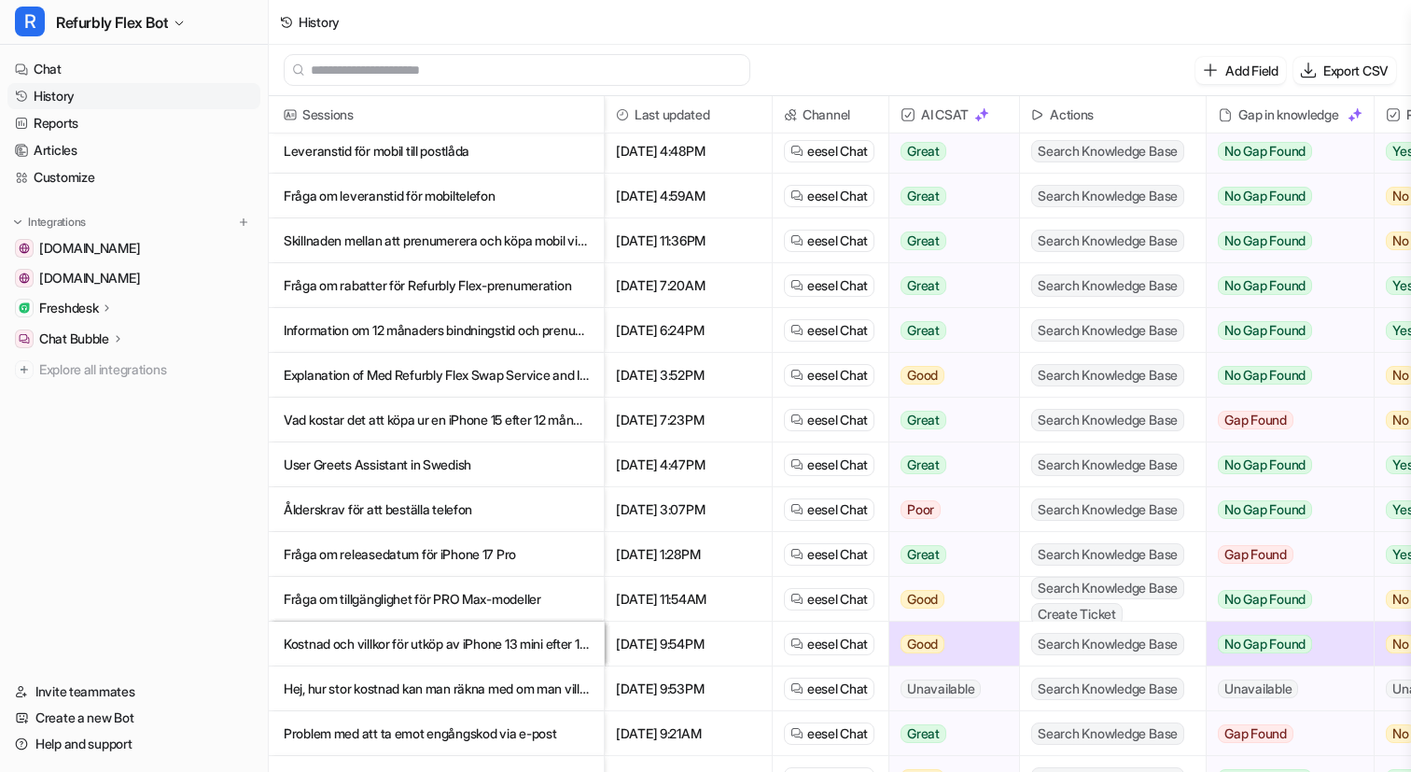
scroll to position [409, 0]
click at [539, 419] on p "Vad kostar det att köpa ur en iPhone 15 efter 12 månader" at bounding box center [436, 419] width 305 height 45
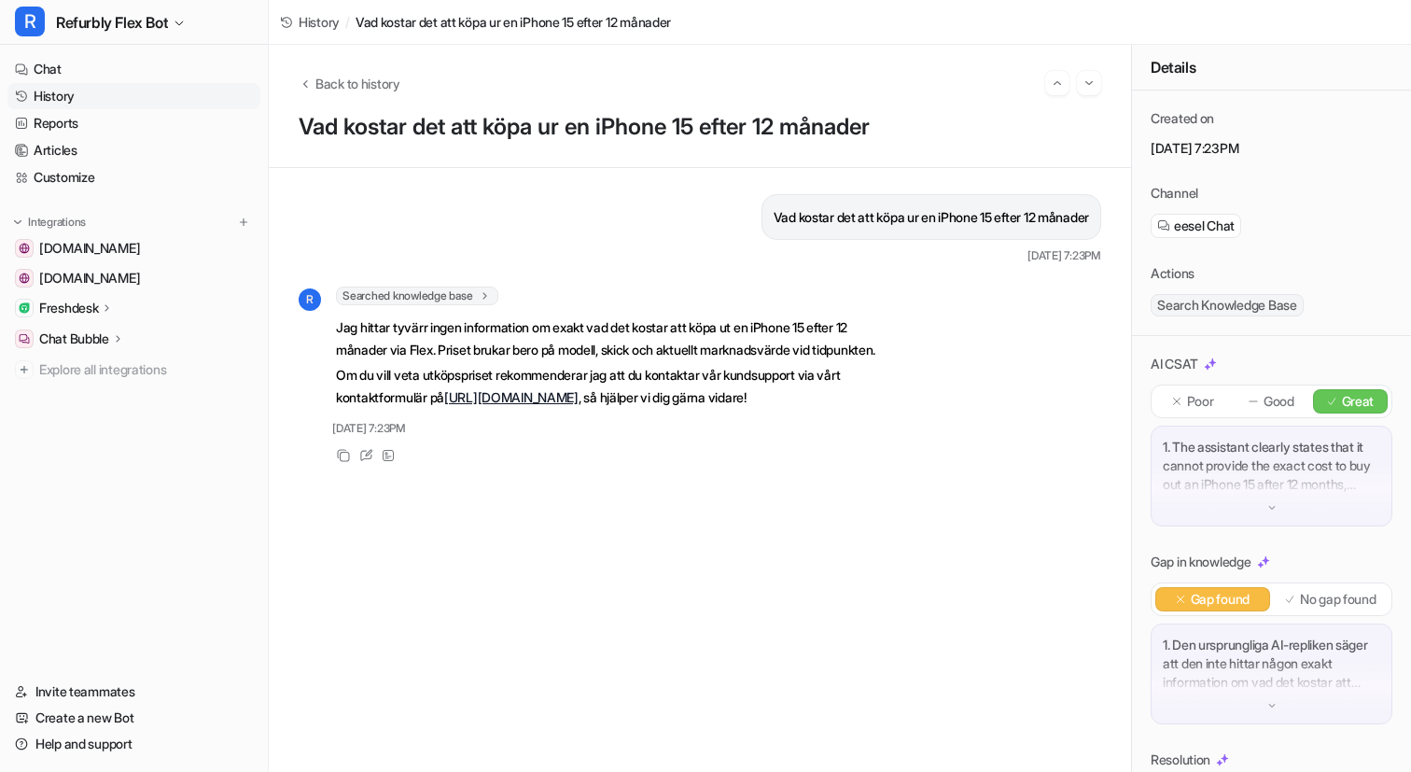
click at [316, 15] on span "History" at bounding box center [319, 22] width 41 height 20
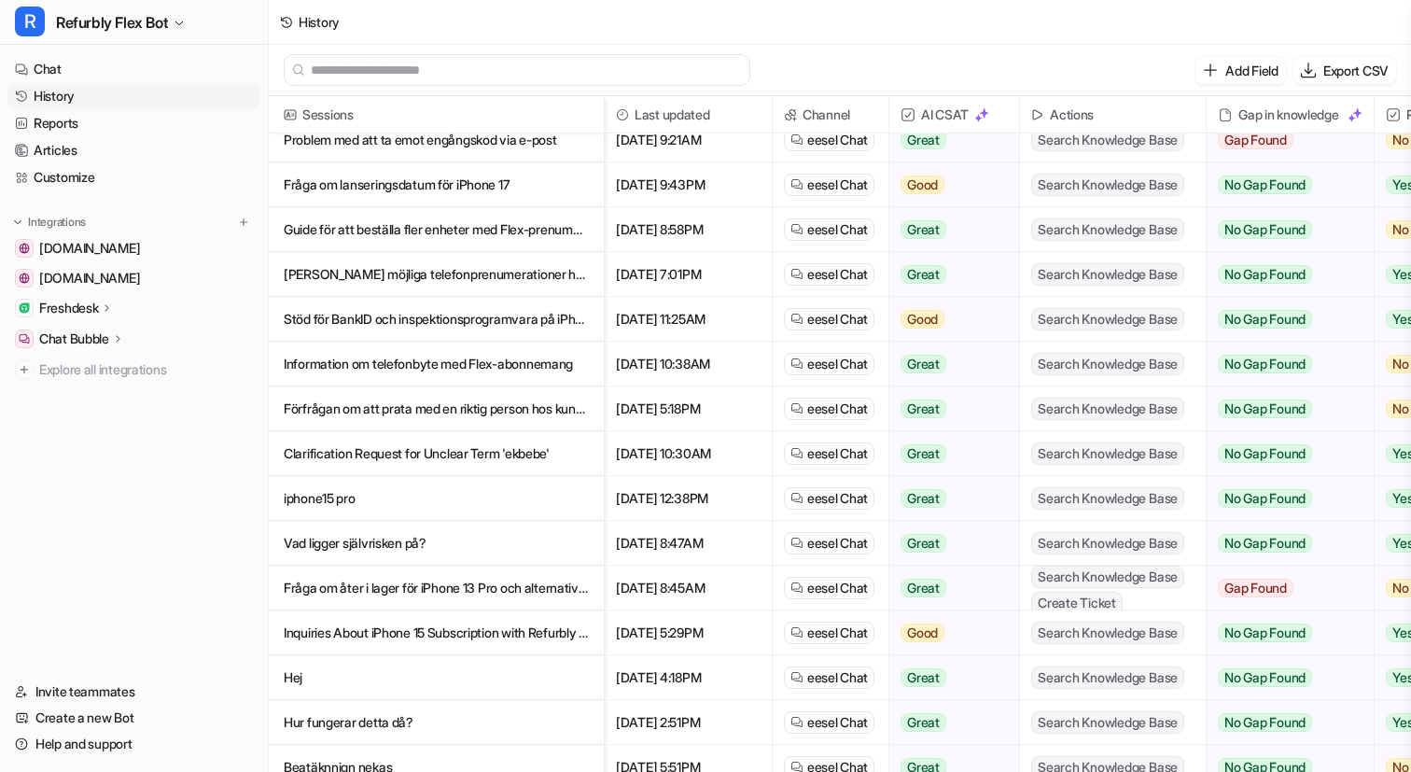
scroll to position [1007, 0]
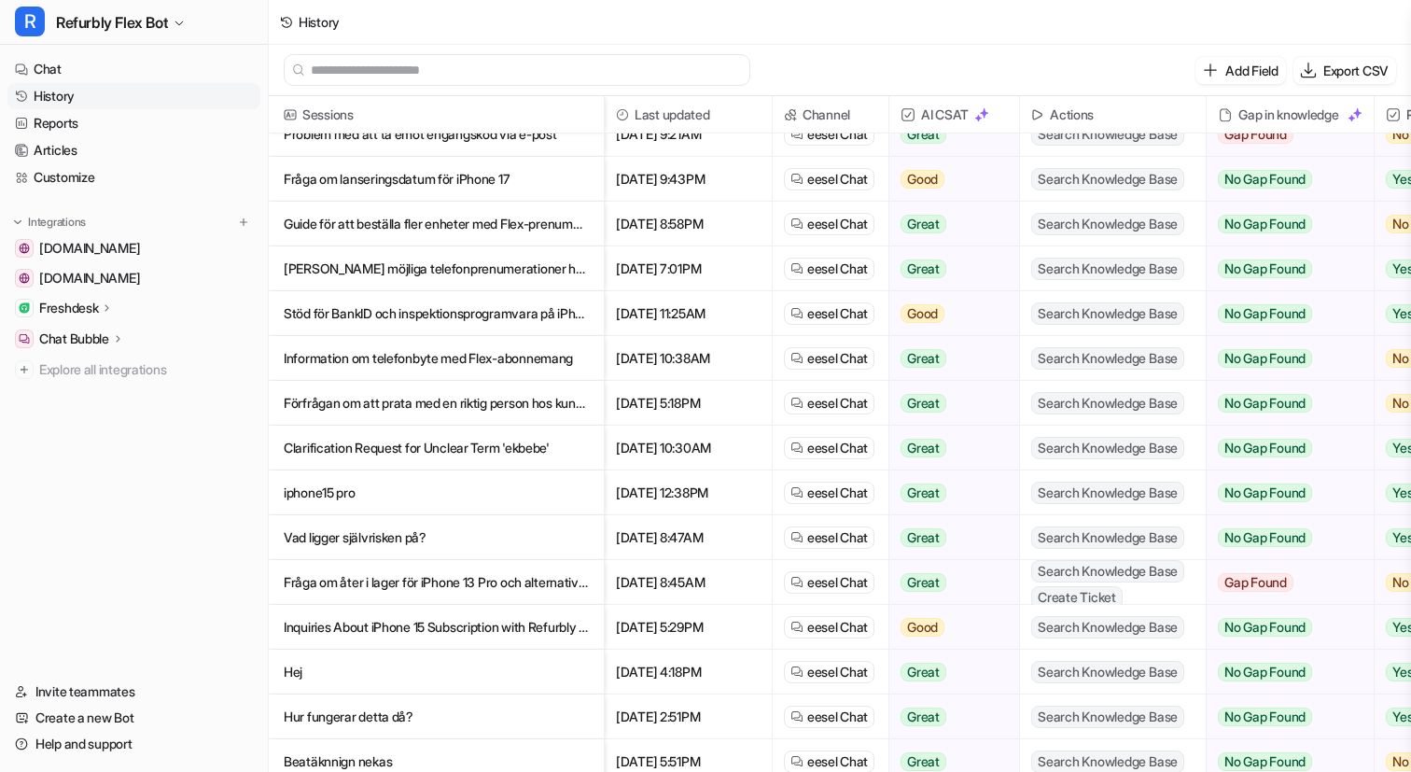
click at [498, 224] on p "Guide för att beställa fler enheter med Flex-prenumeration" at bounding box center [436, 224] width 305 height 45
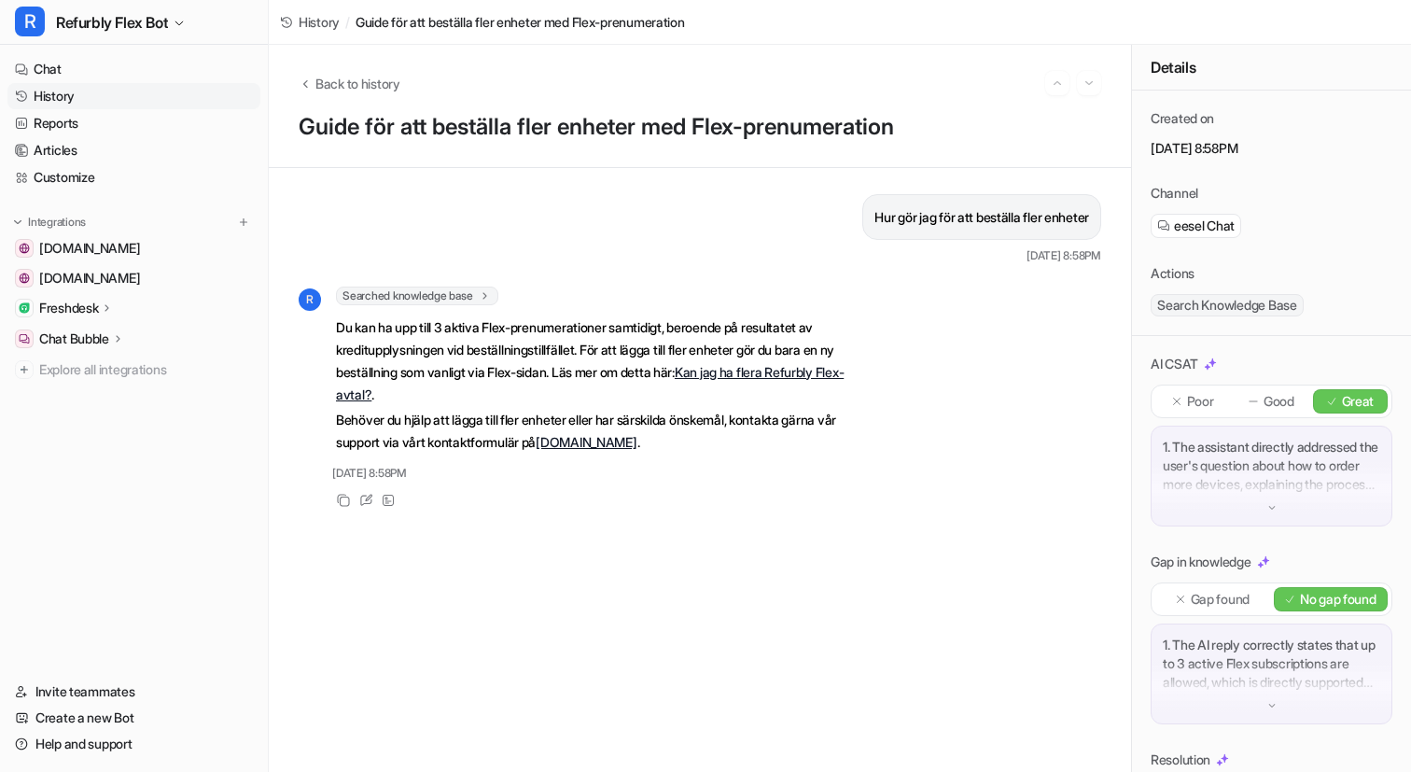
click at [319, 26] on span "History" at bounding box center [319, 22] width 41 height 20
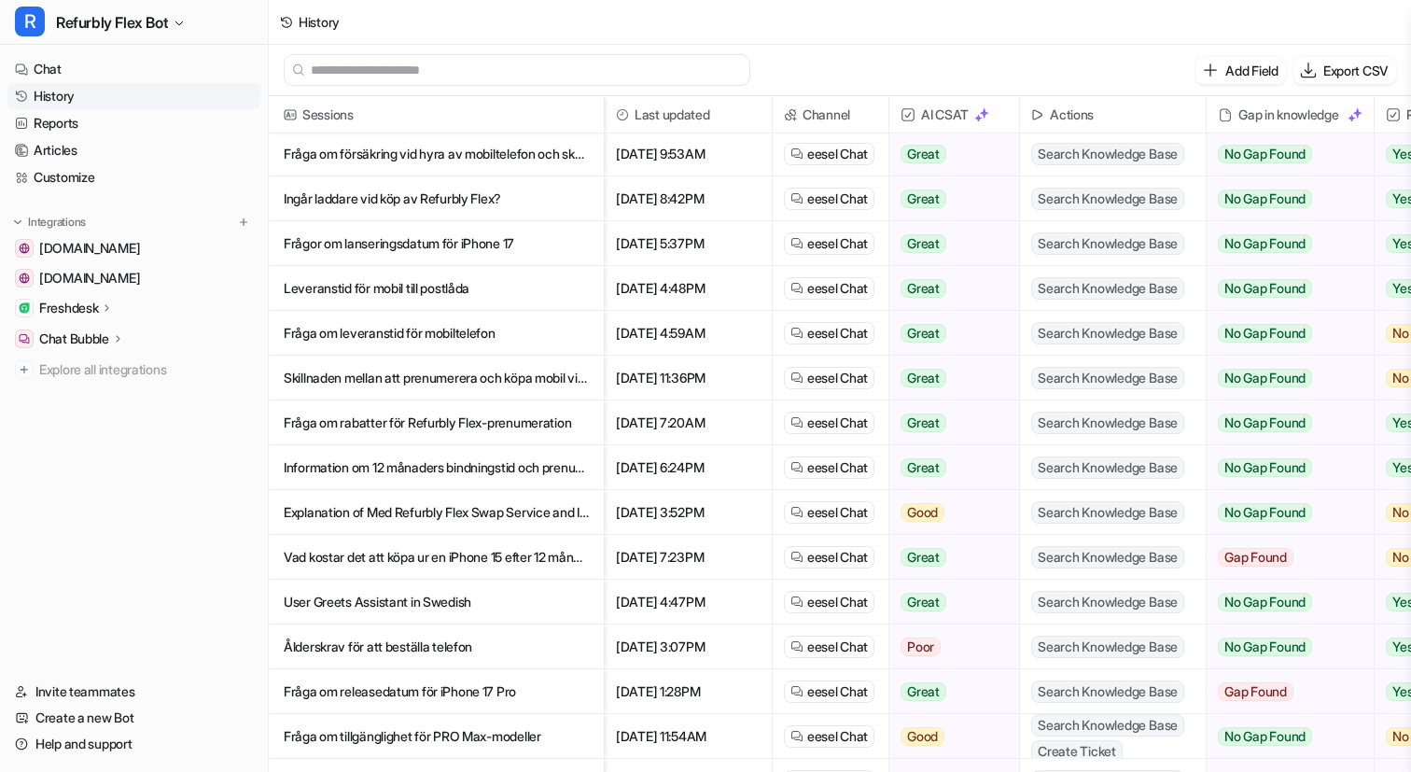
scroll to position [277, 0]
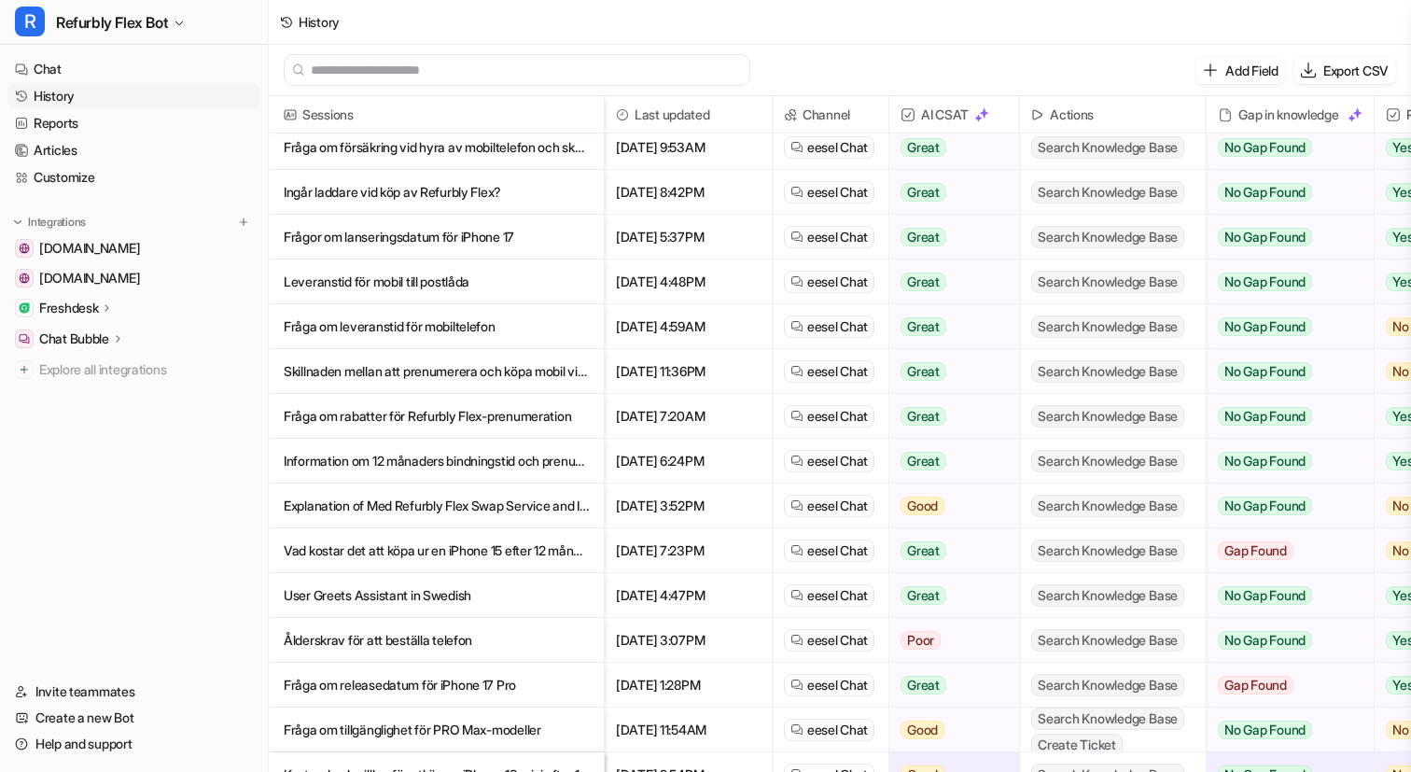
click at [453, 289] on p "Leveranstid för mobil till postlåda" at bounding box center [436, 281] width 305 height 45
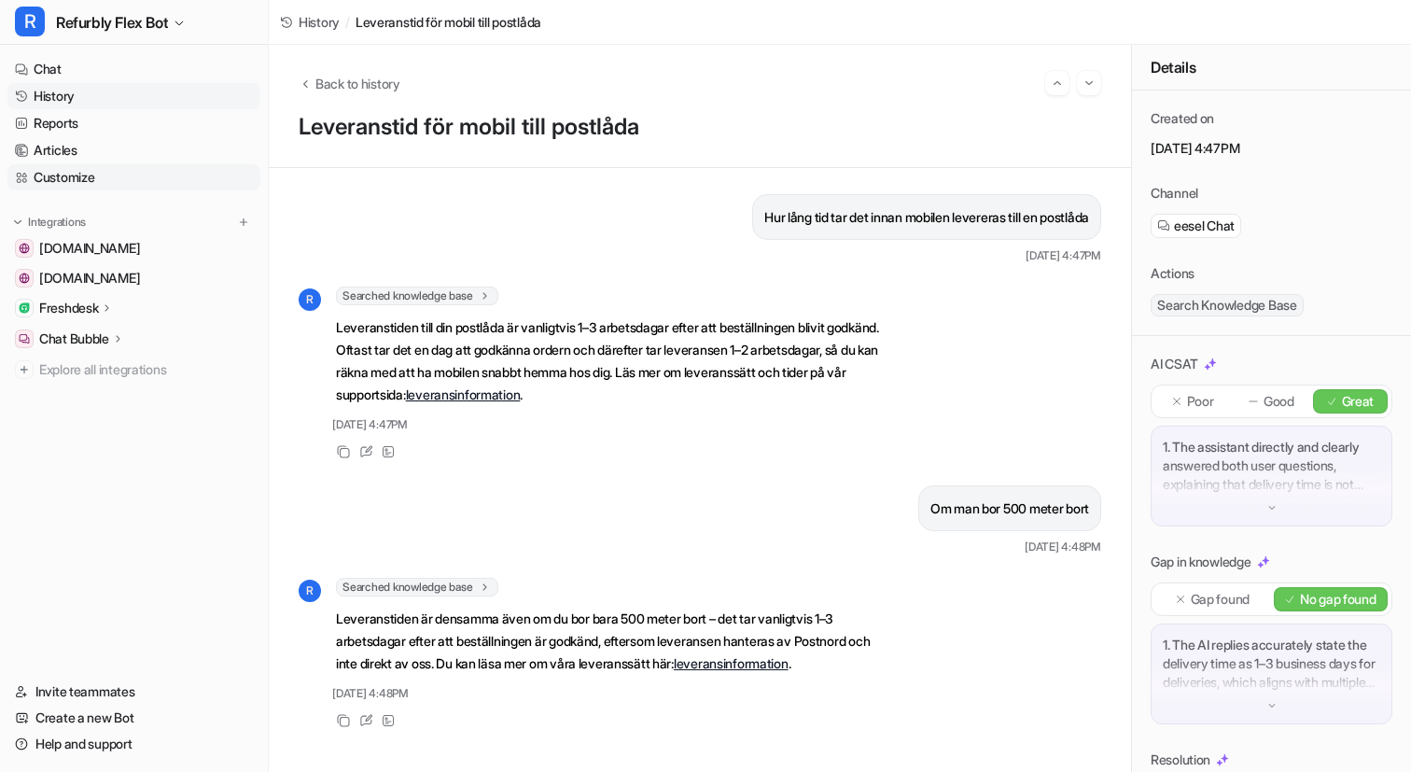
click at [67, 176] on link "Customize" at bounding box center [133, 177] width 253 height 26
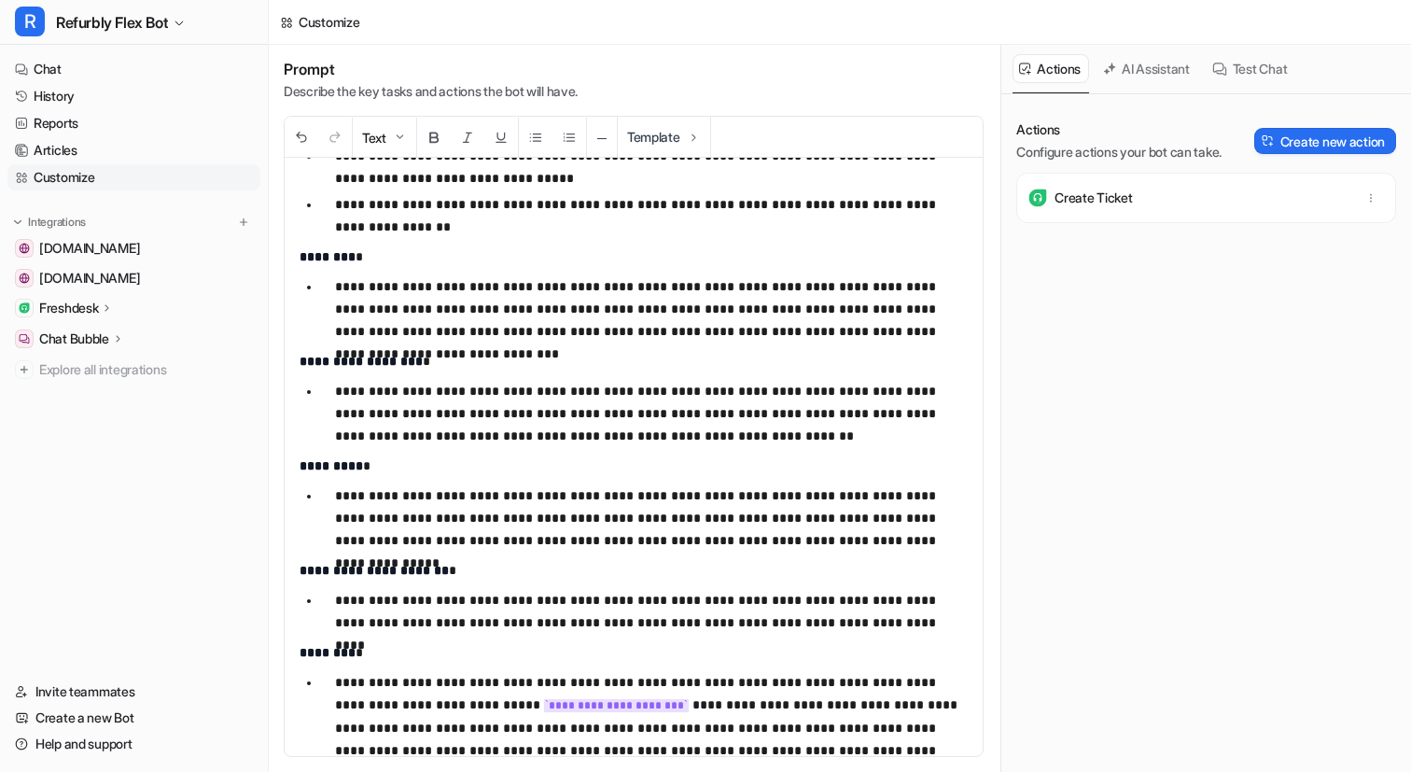
scroll to position [1519, 0]
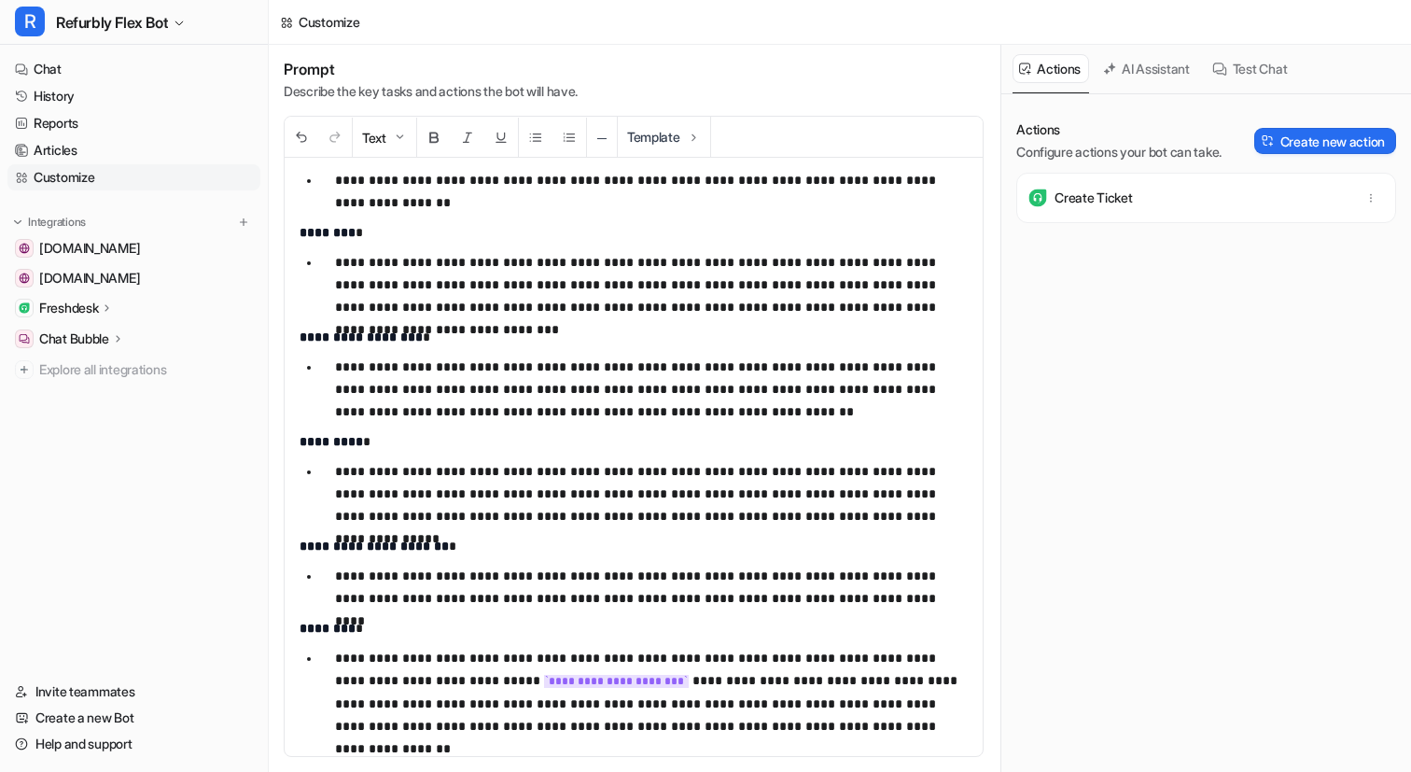
click at [632, 409] on p "**********" at bounding box center [651, 388] width 633 height 67
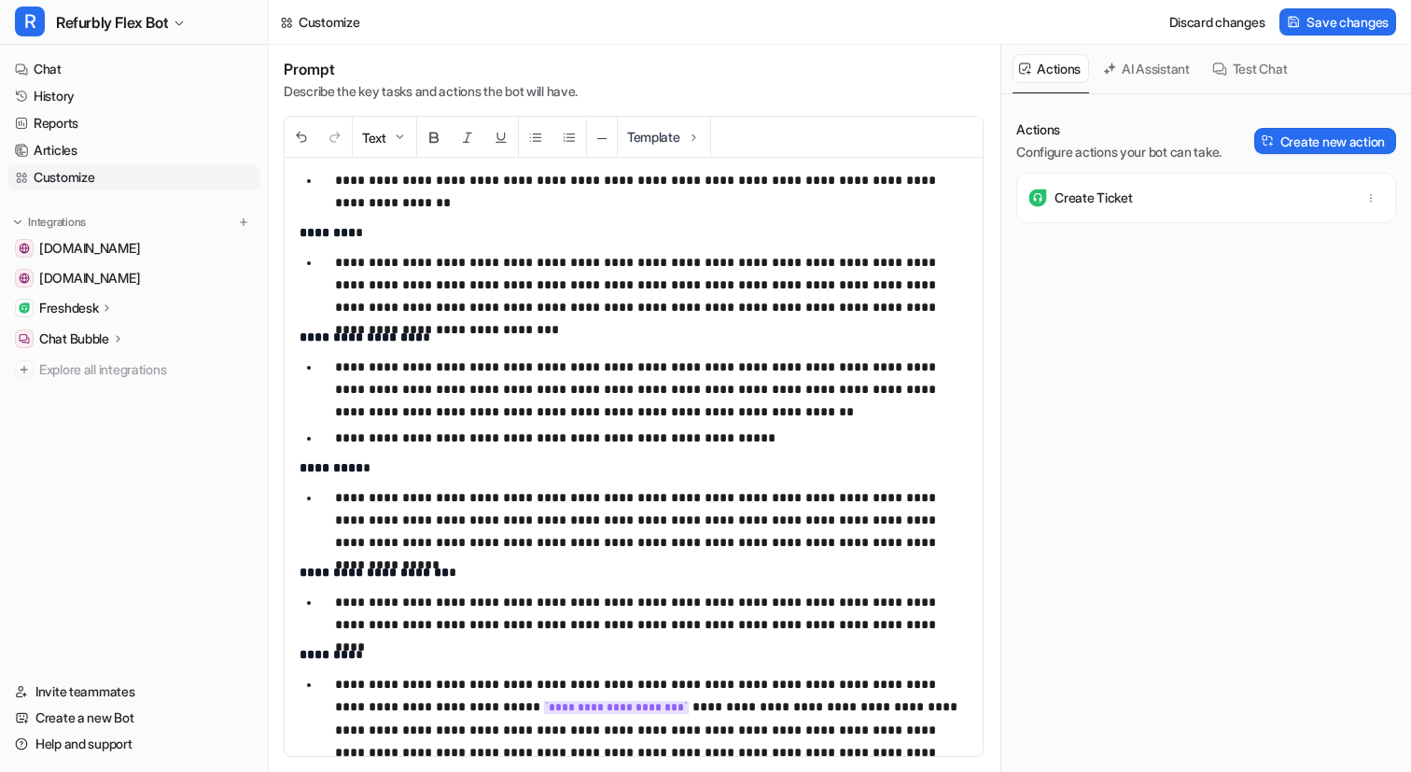
click at [516, 436] on p "**********" at bounding box center [651, 437] width 633 height 22
click at [834, 439] on p "**********" at bounding box center [651, 437] width 633 height 22
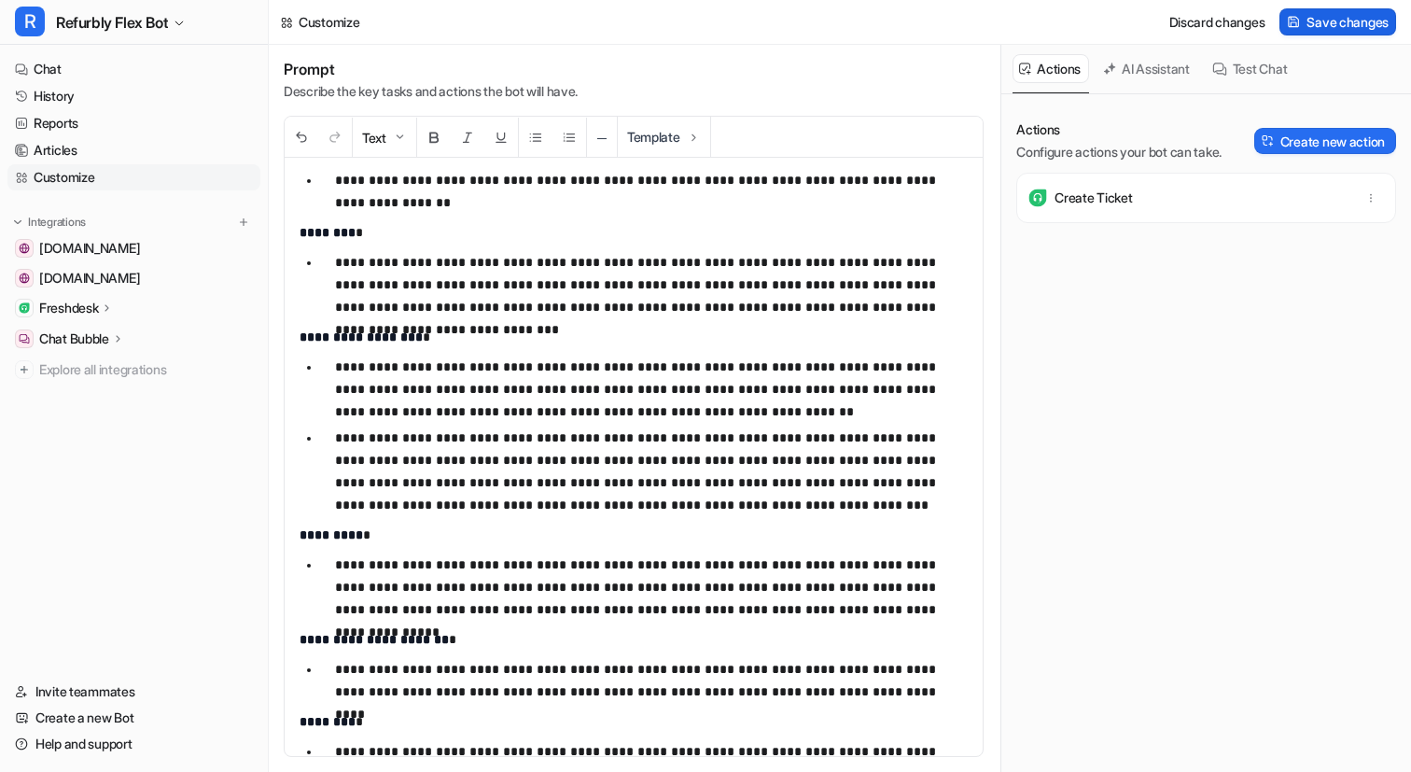
click at [1369, 24] on span "Save changes" at bounding box center [1347, 22] width 82 height 20
click at [73, 86] on link "History" at bounding box center [133, 96] width 253 height 26
